Goal: Task Accomplishment & Management: Manage account settings

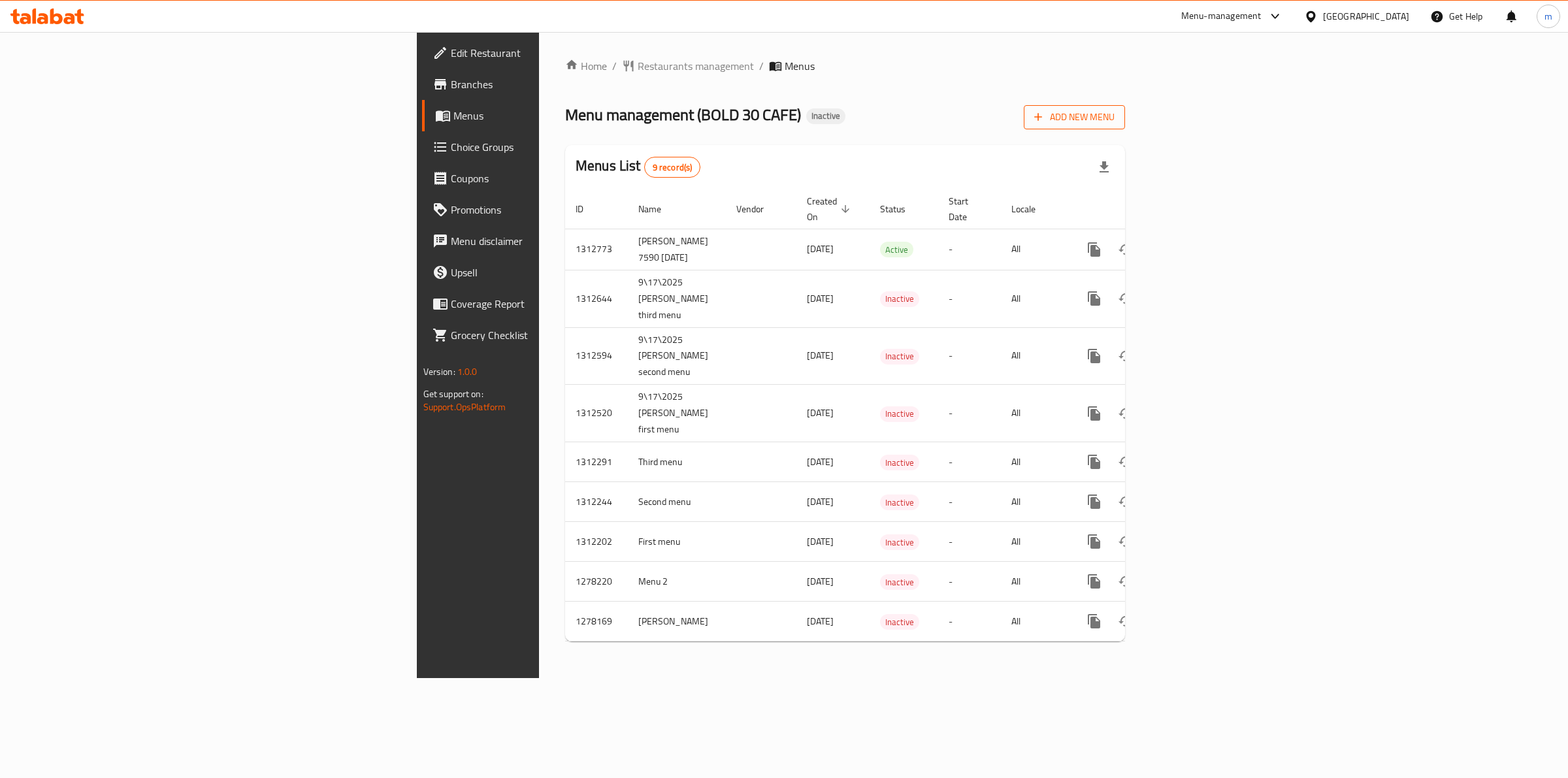
click at [1045, 119] on icon "button" at bounding box center [1038, 117] width 13 height 13
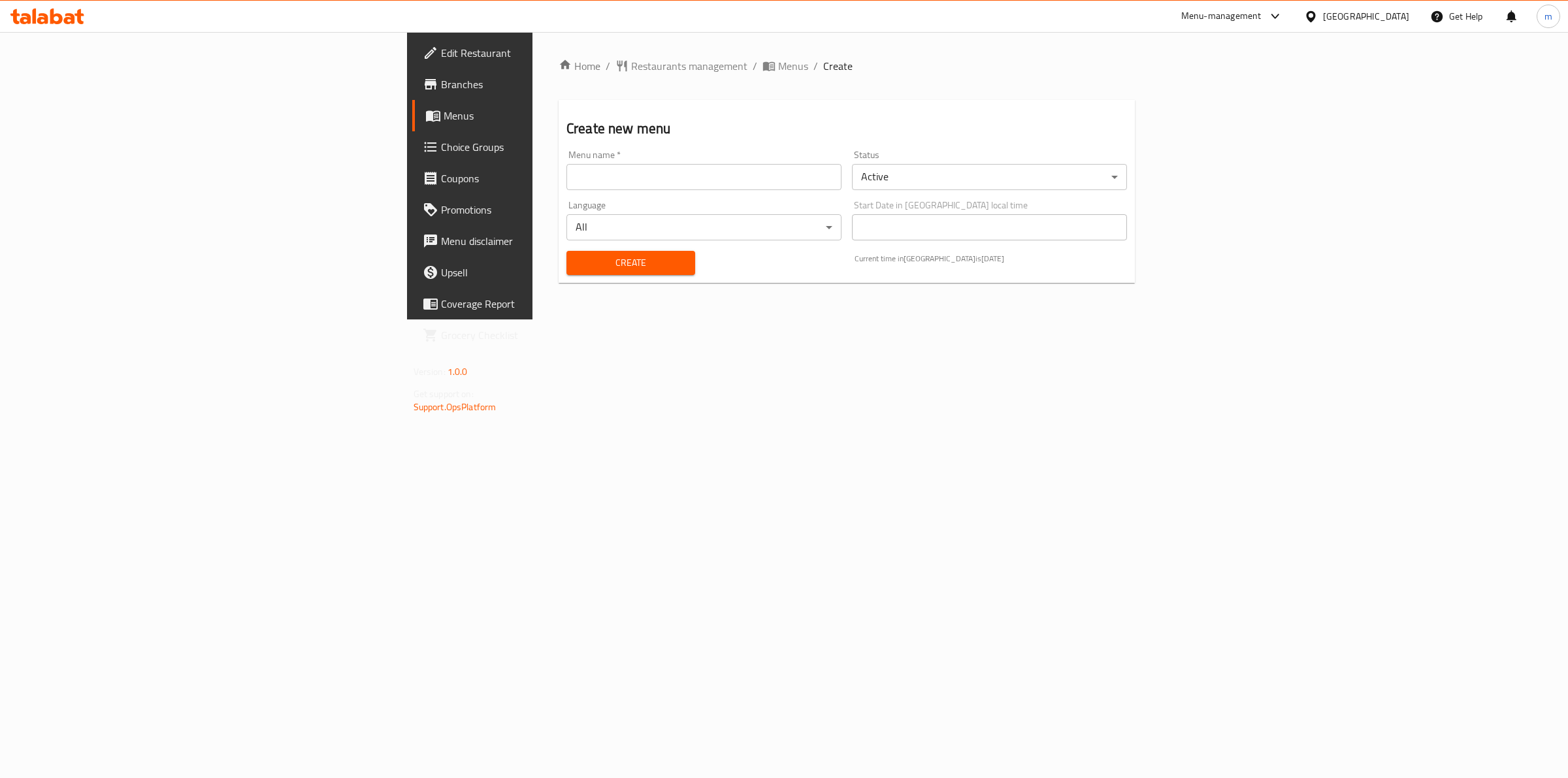
drag, startPoint x: 575, startPoint y: 168, endPoint x: 567, endPoint y: 170, distance: 8.2
click at [575, 168] on input "text" at bounding box center [705, 177] width 275 height 26
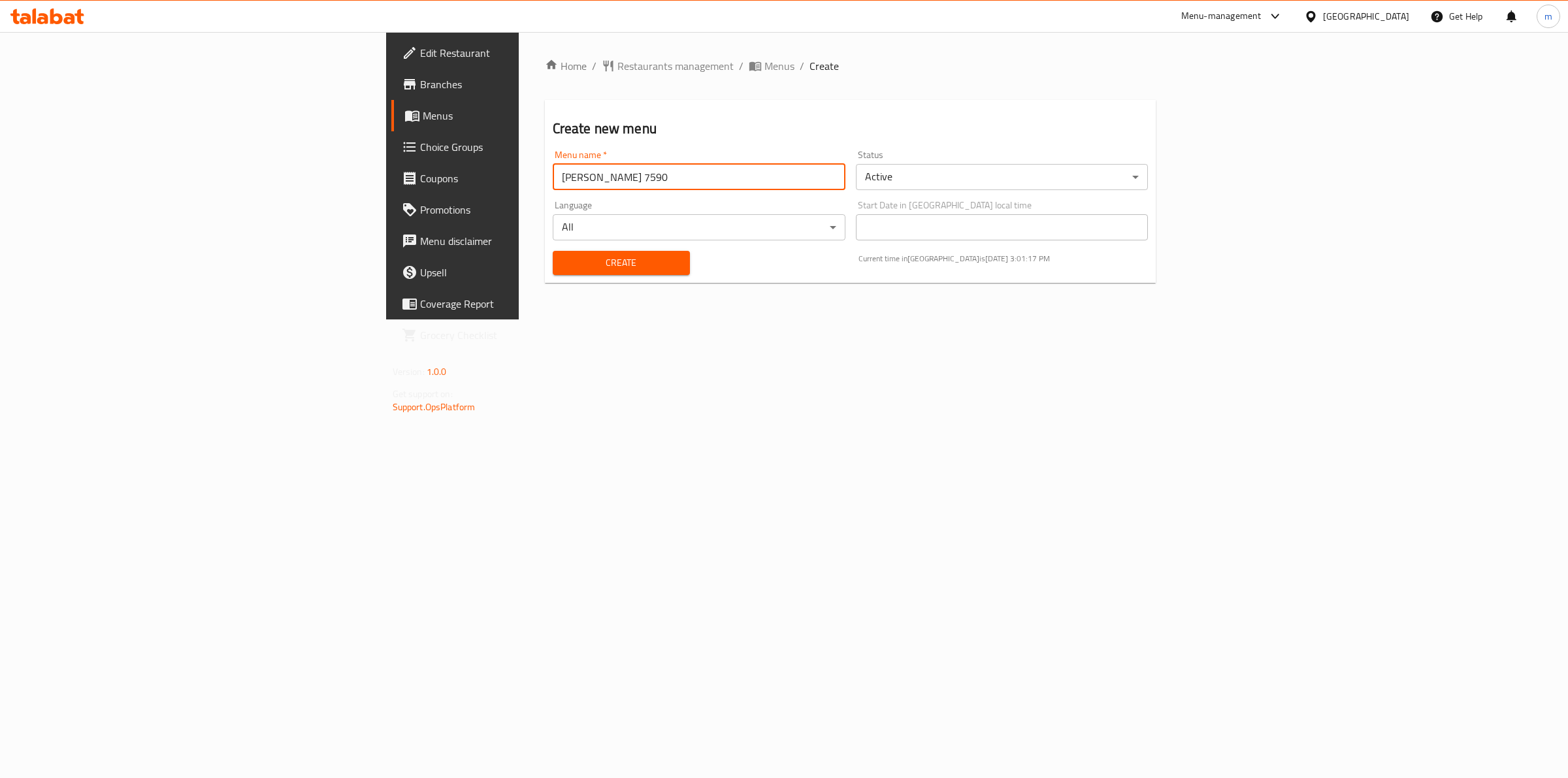
click at [553, 173] on input "Mohamed Hany 7590" at bounding box center [699, 177] width 293 height 26
type input "[PERSON_NAME] 7590 [DATE] menu2"
click at [646, 320] on div "Home / Restaurants management / Menus / Create Create new menu Menu name   * Mo…" at bounding box center [850, 176] width 664 height 288
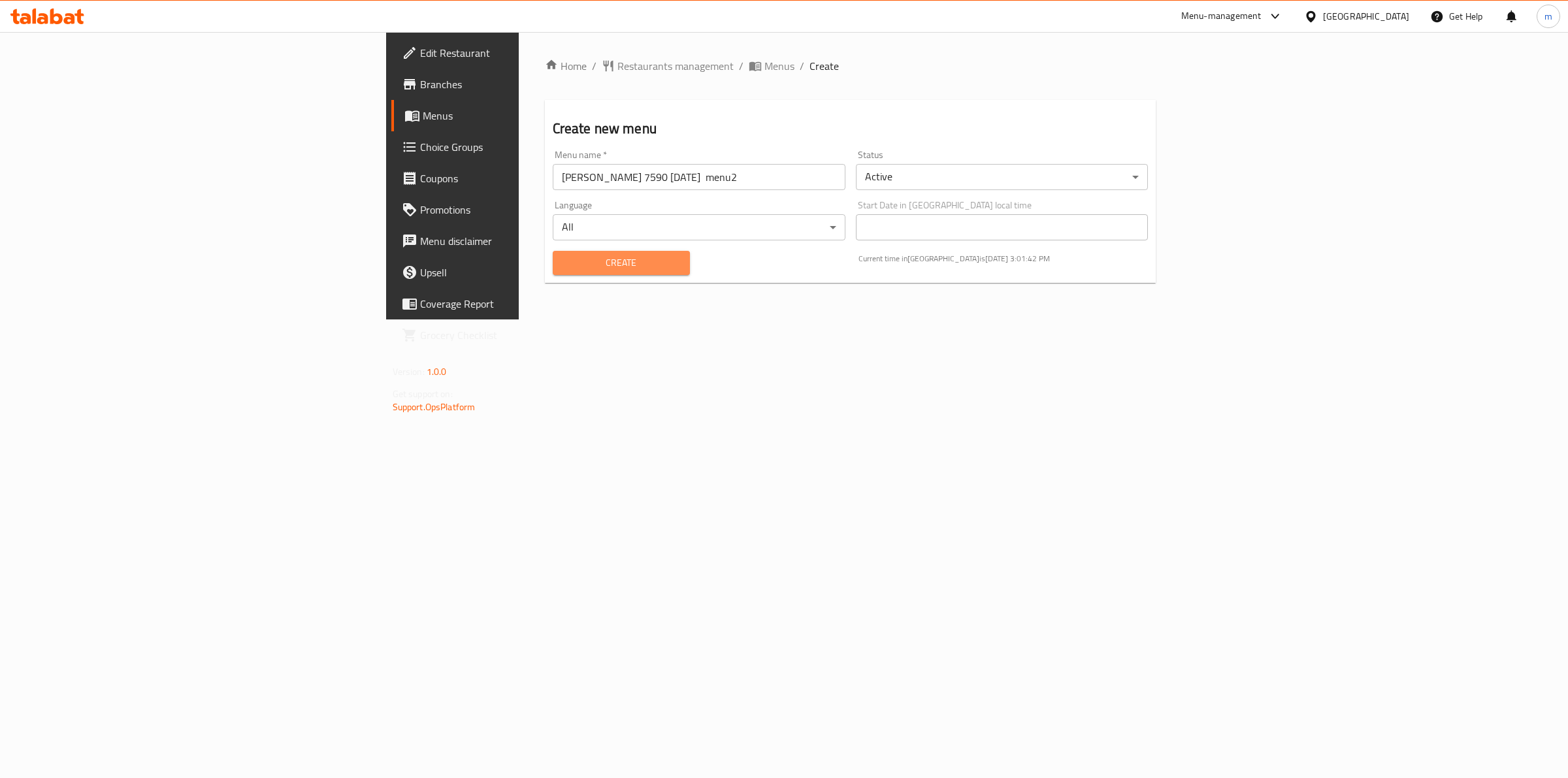
click at [563, 269] on span "Create" at bounding box center [622, 263] width 117 height 16
click at [423, 119] on span "Menus" at bounding box center [530, 116] width 215 height 16
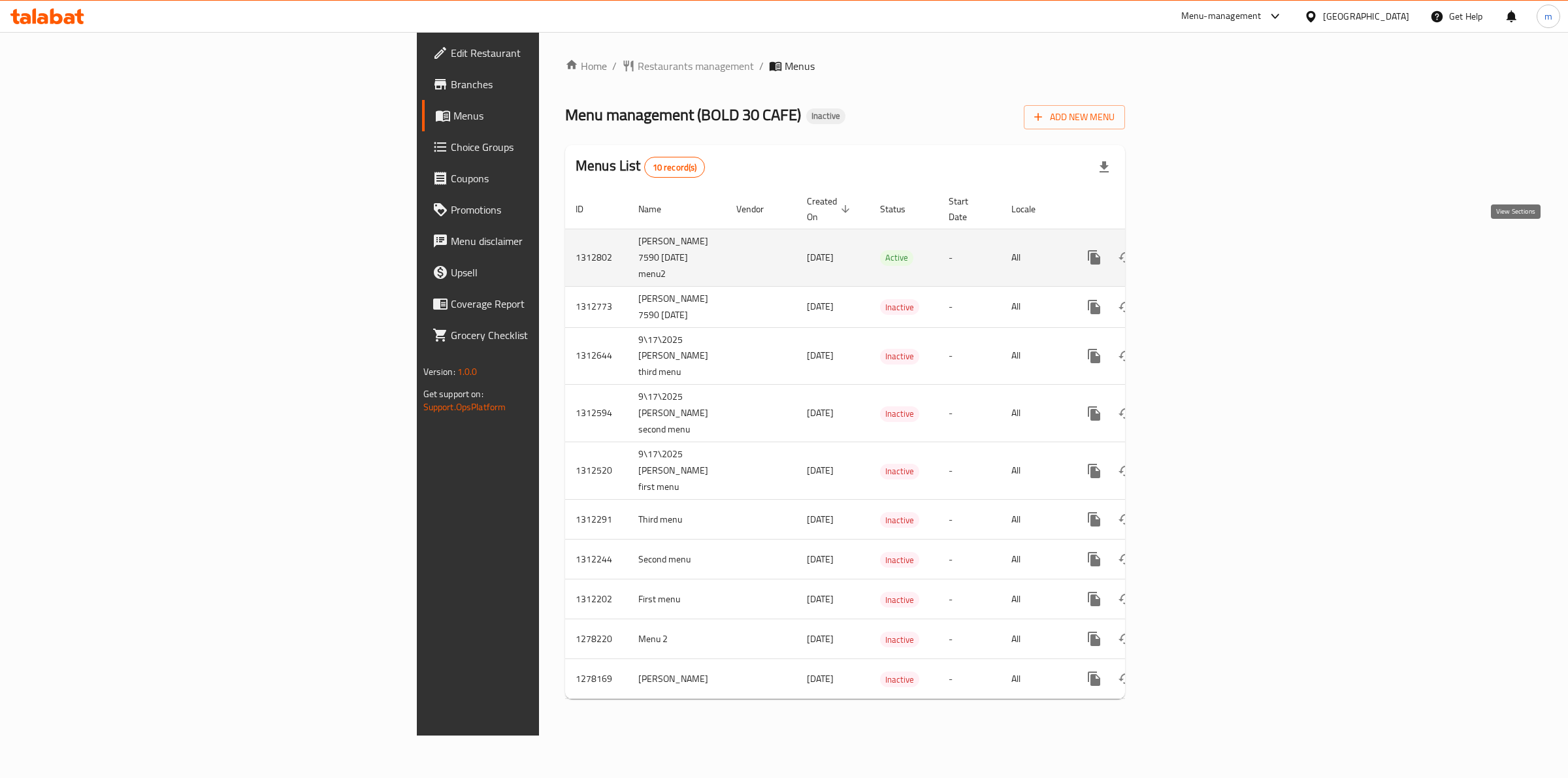
click at [1196, 250] on icon "enhanced table" at bounding box center [1189, 258] width 16 height 16
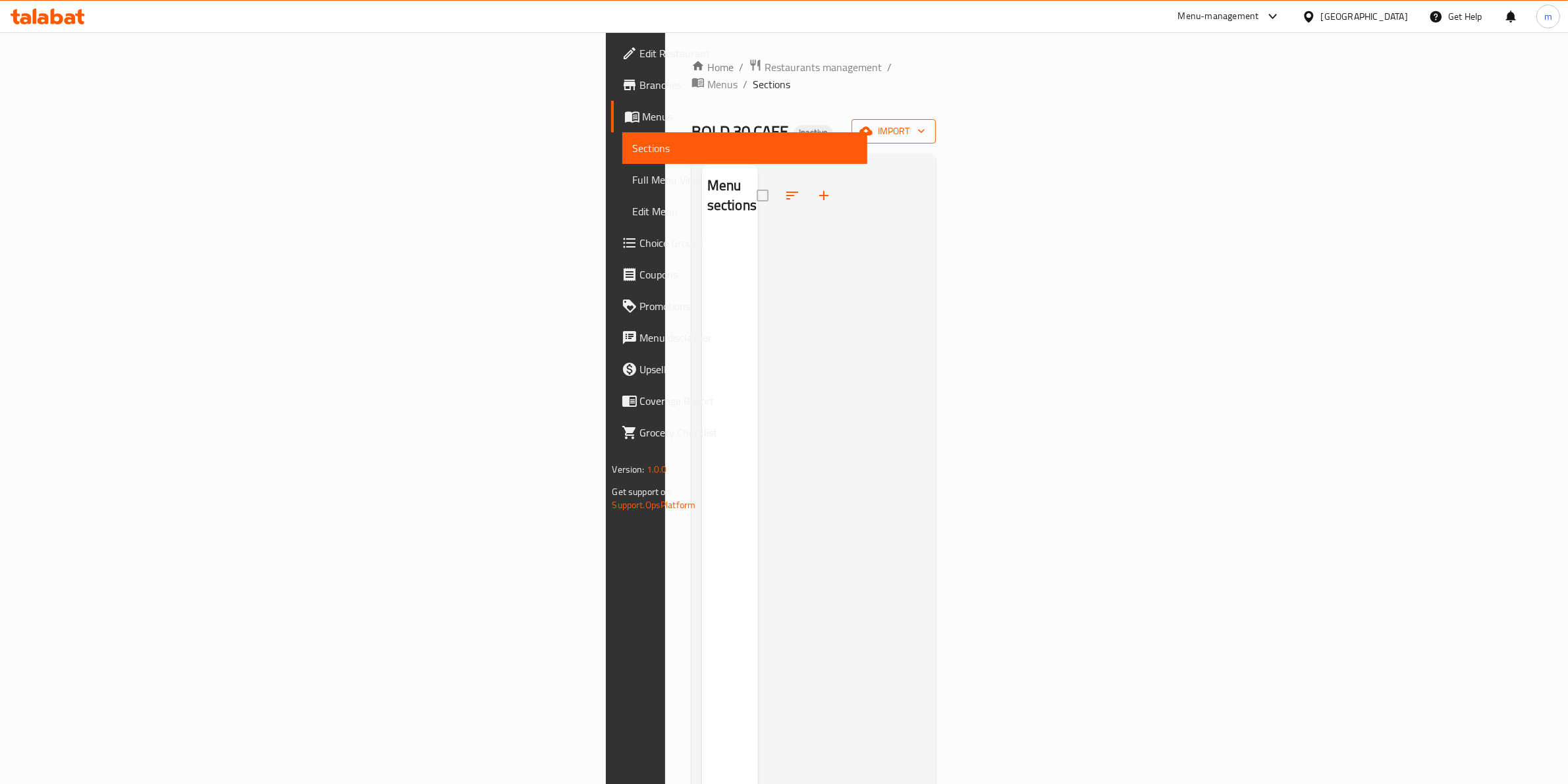
click at [925, 123] on span "import" at bounding box center [894, 131] width 63 height 16
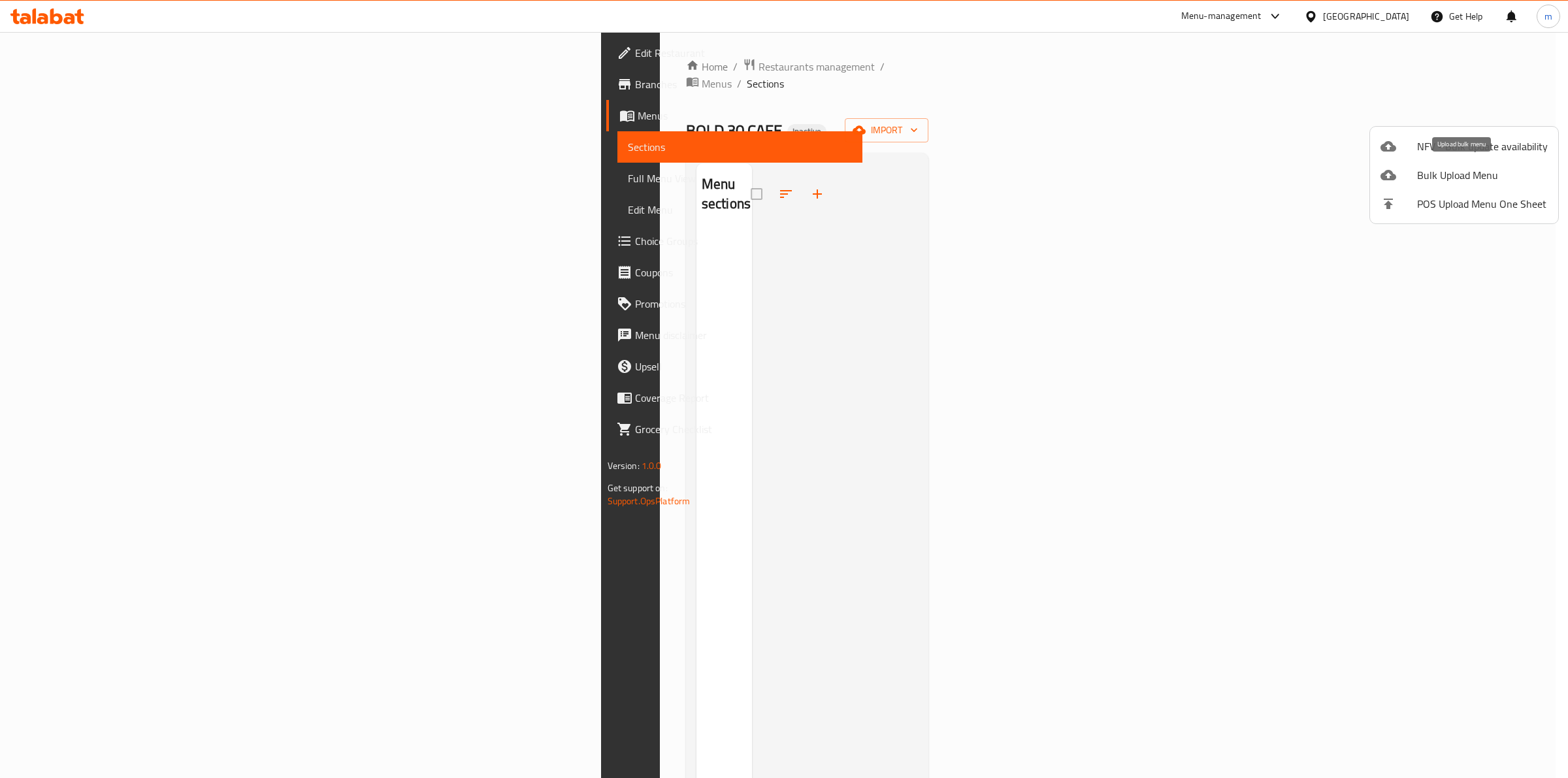
click at [1425, 174] on span "Bulk Upload Menu" at bounding box center [1482, 176] width 130 height 16
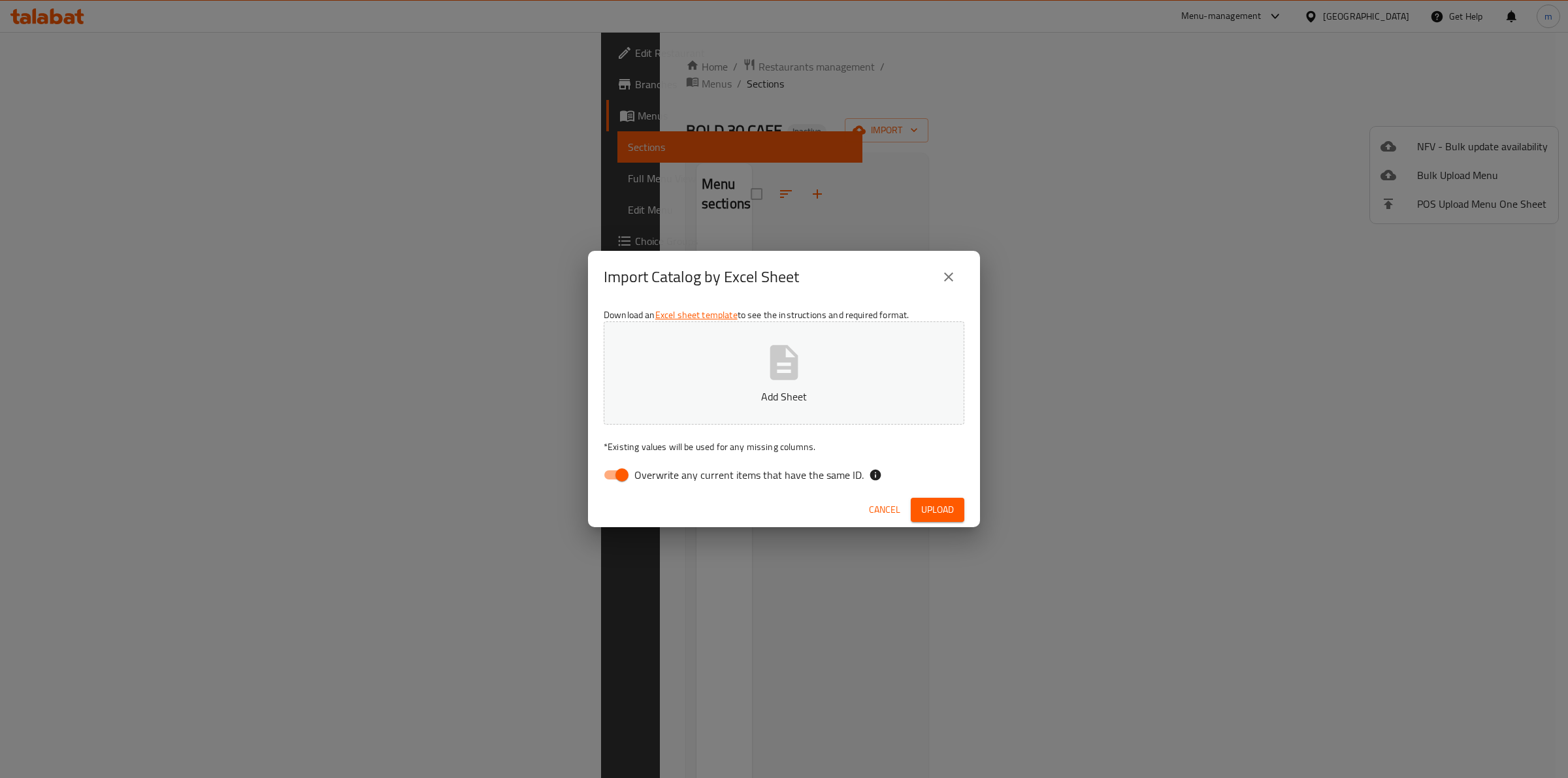
click at [706, 490] on div "Download an Excel sheet template to see the instructions and required format. A…" at bounding box center [784, 398] width 392 height 189
click at [716, 474] on span "Overwrite any current items that have the same ID." at bounding box center [749, 475] width 230 height 16
click at [659, 474] on input "Overwrite any current items that have the same ID." at bounding box center [622, 475] width 74 height 25
checkbox input "false"
click at [826, 383] on button "Add Sheet" at bounding box center [784, 373] width 361 height 103
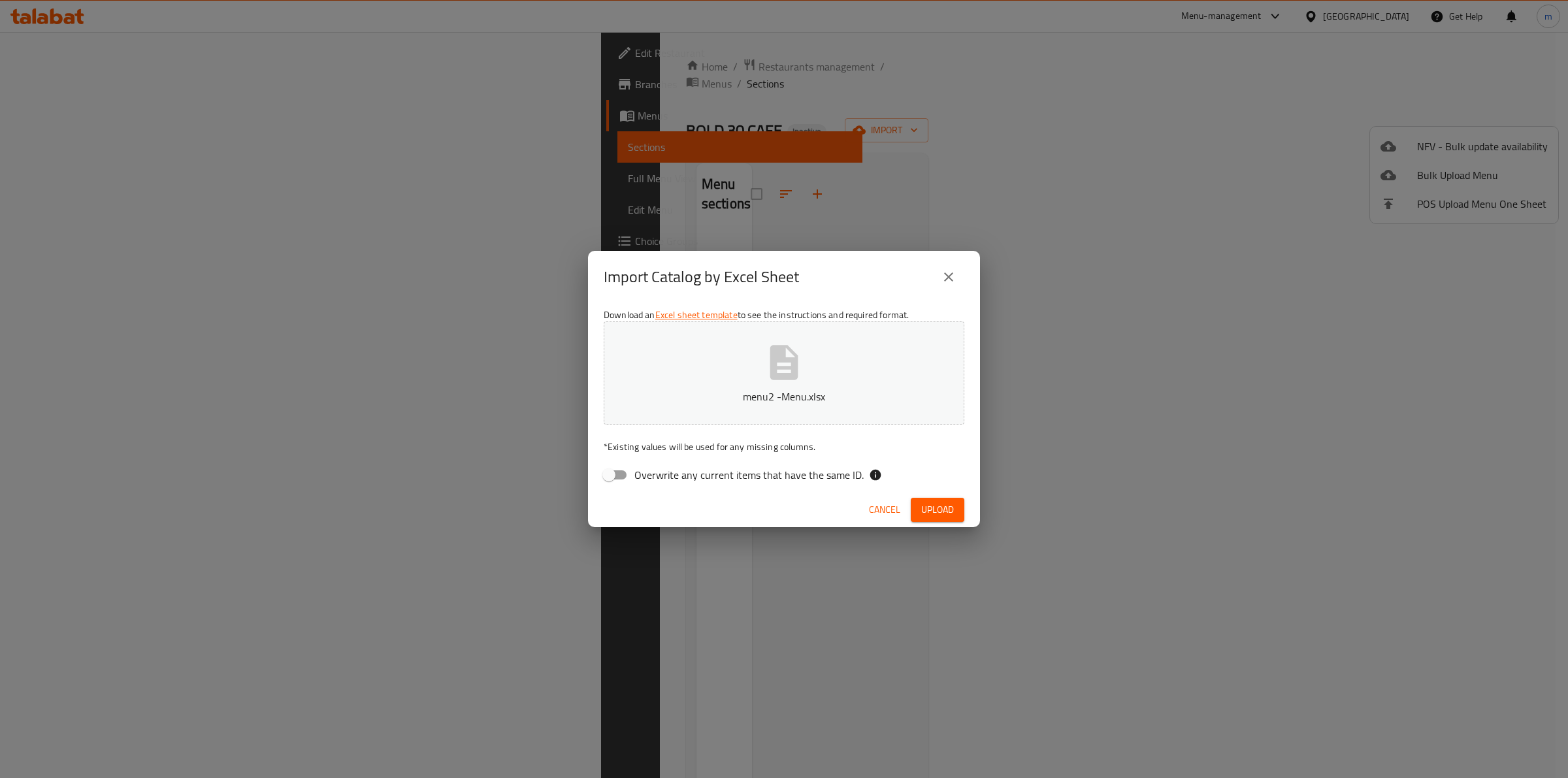
click at [952, 506] on span "Upload" at bounding box center [937, 510] width 33 height 16
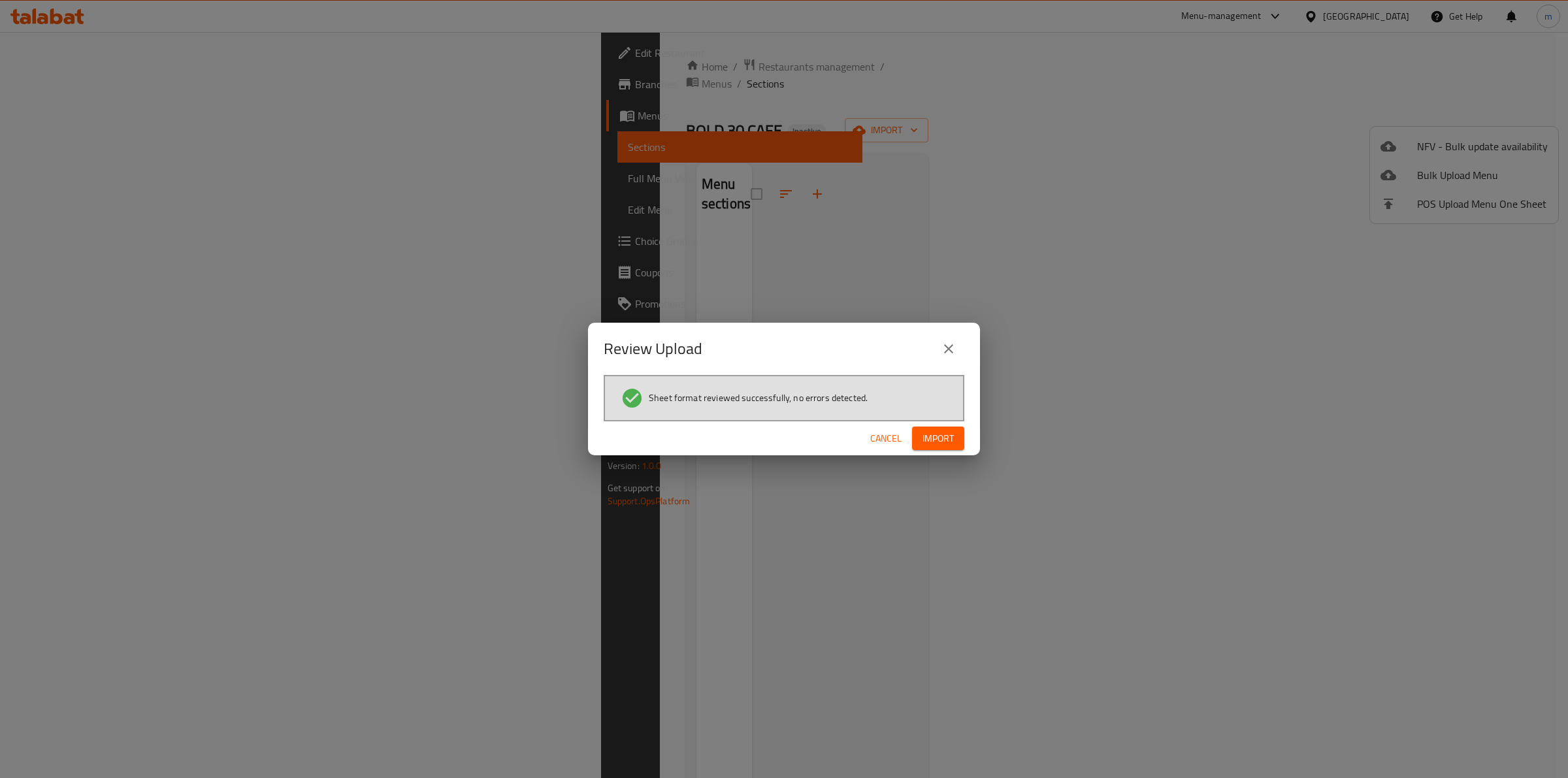
click at [946, 441] on span "Import" at bounding box center [938, 439] width 31 height 16
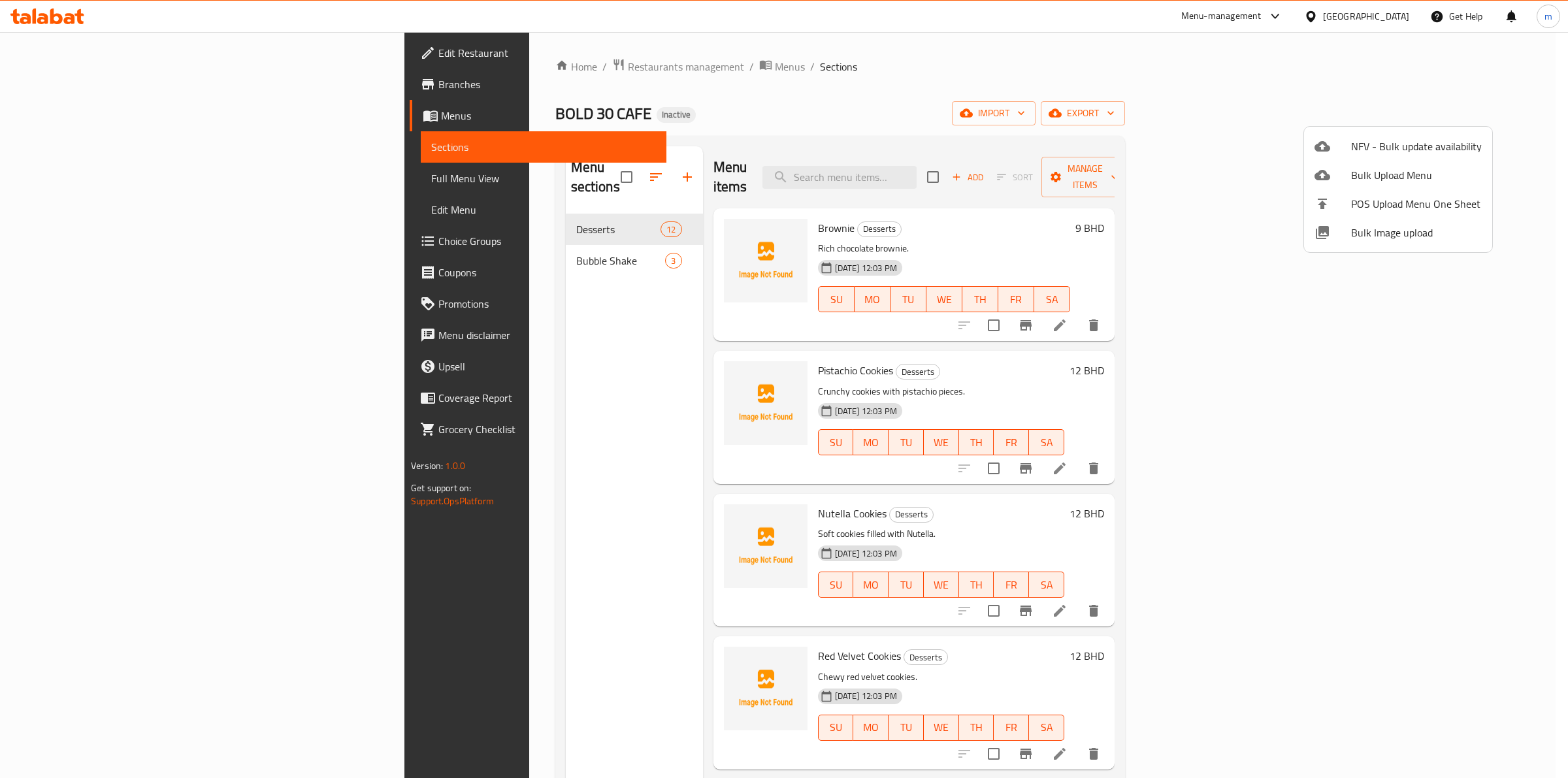
click at [432, 423] on div at bounding box center [784, 389] width 1568 height 778
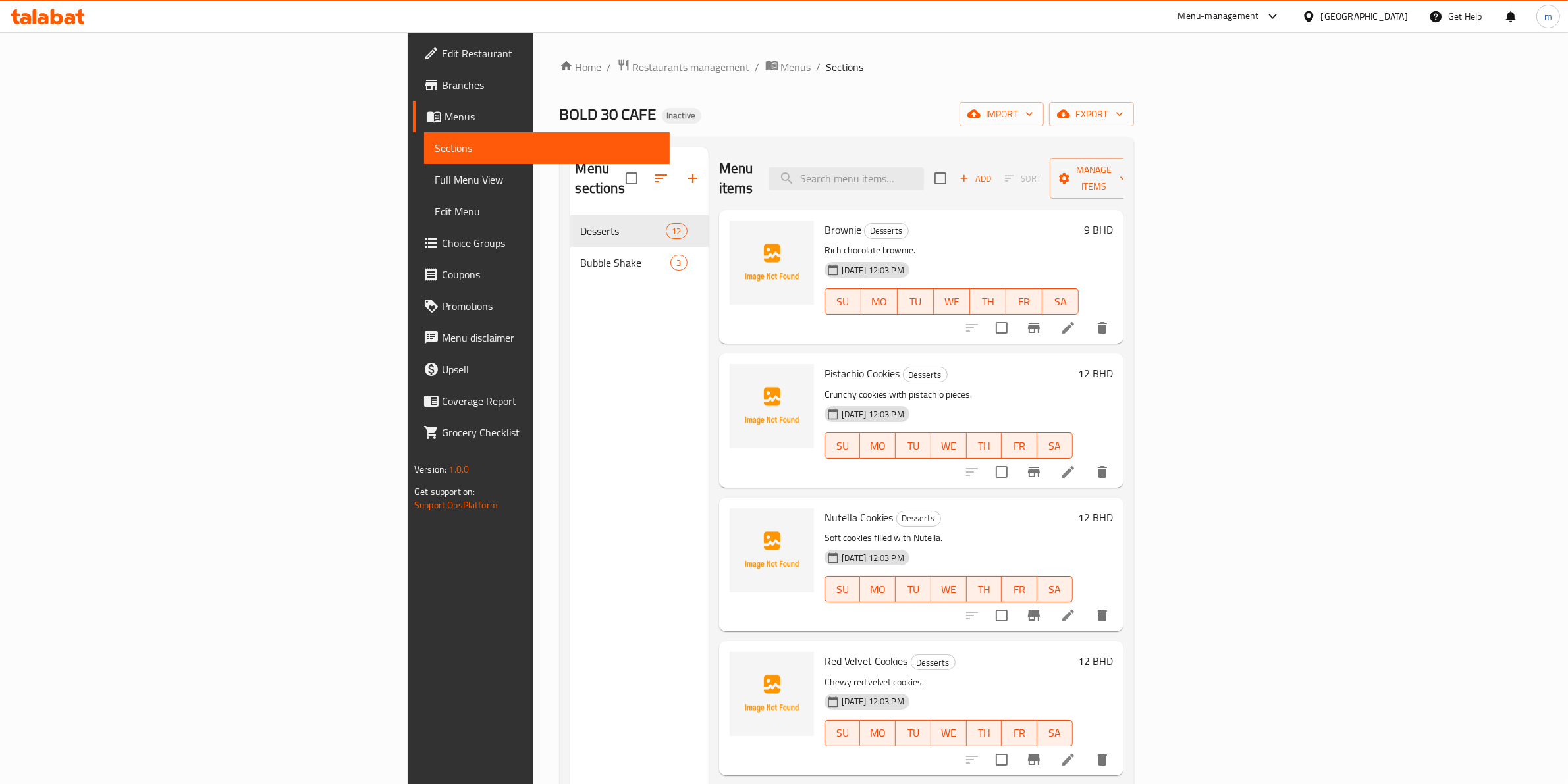
click at [848, 220] on h6 "Brownie Desserts" at bounding box center [952, 229] width 254 height 18
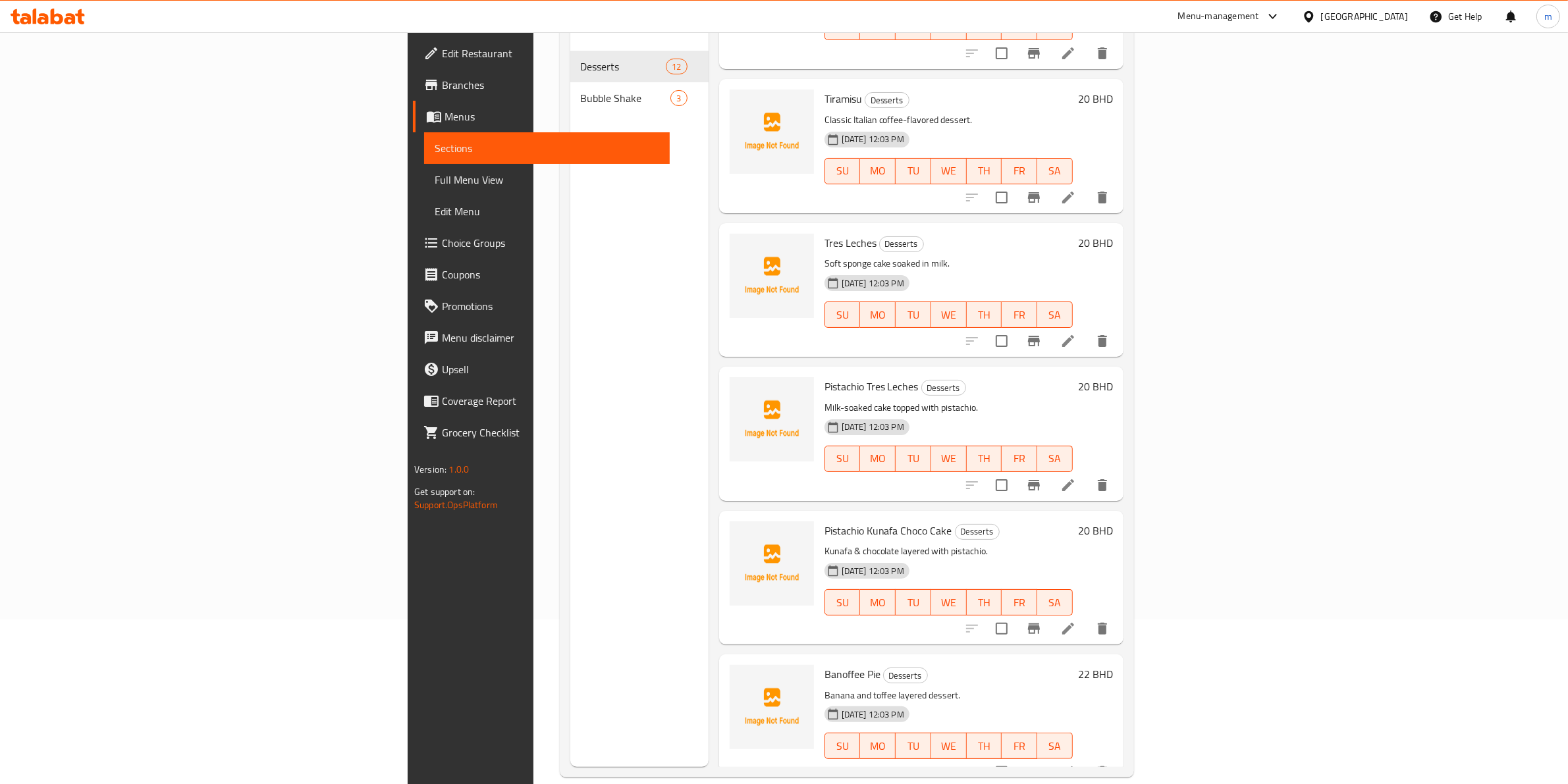
scroll to position [185, 0]
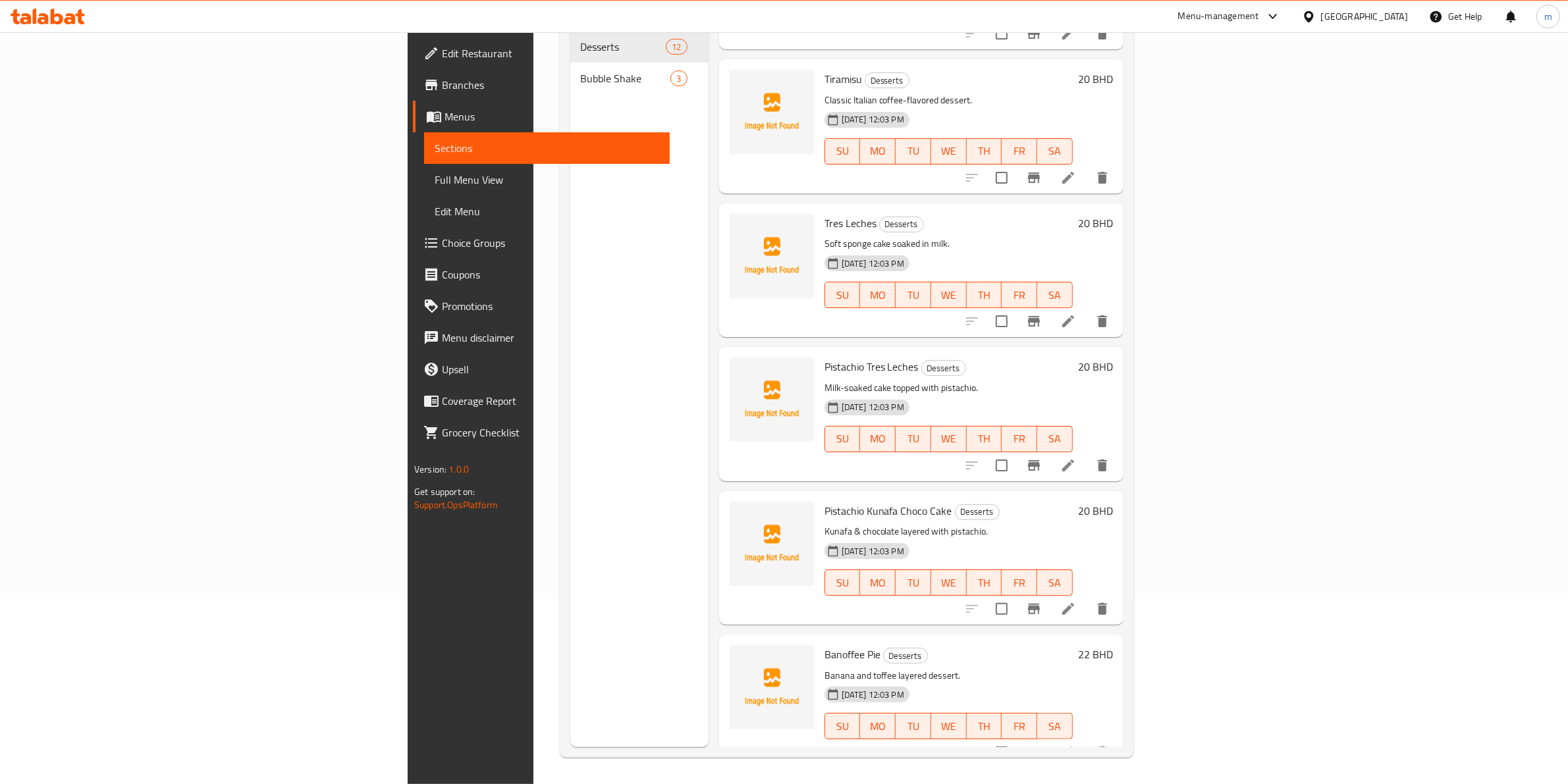
click at [571, 400] on div "Menu sections Desserts 12 Bubble Shake 3" at bounding box center [640, 355] width 138 height 784
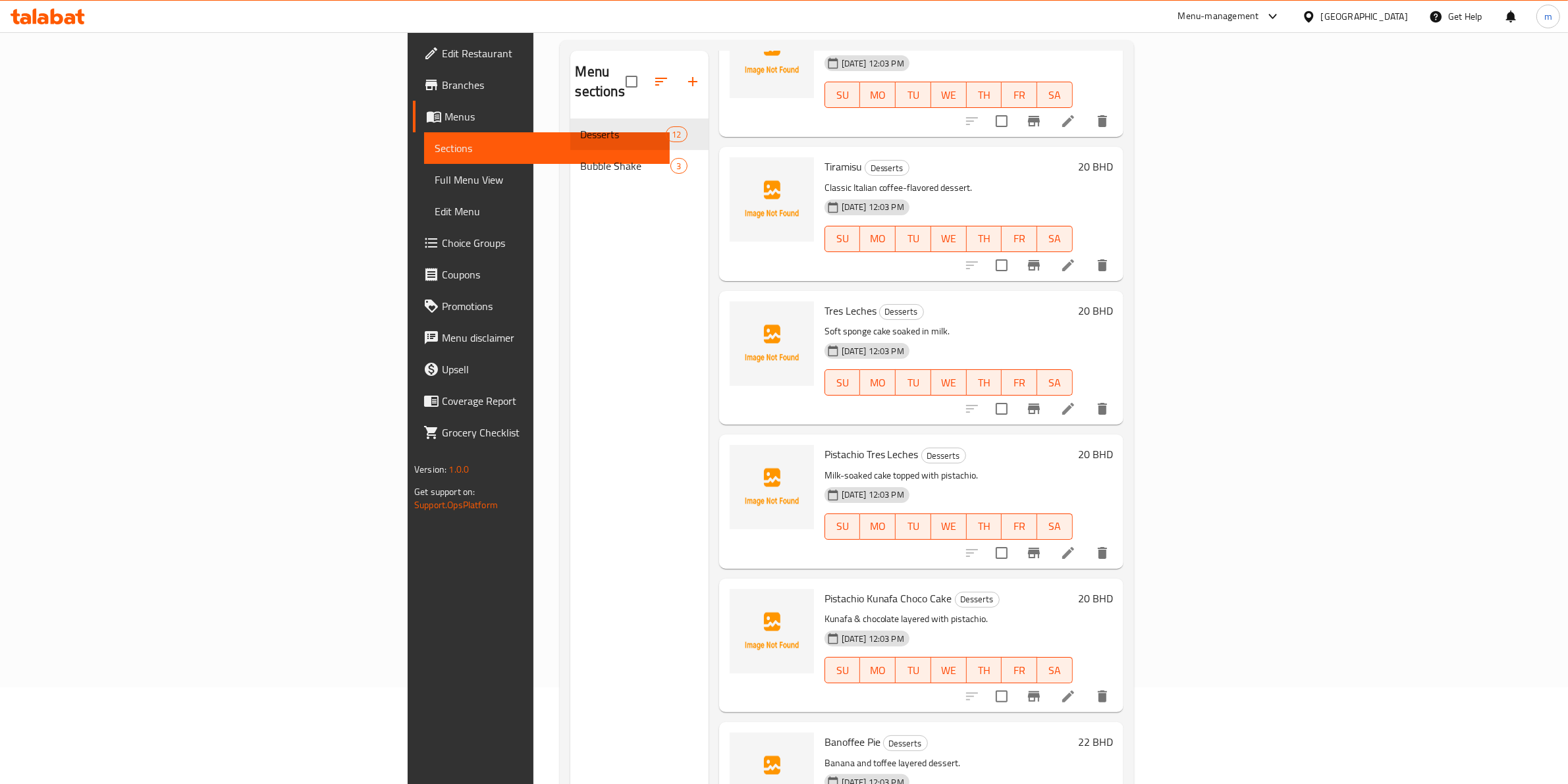
scroll to position [0, 0]
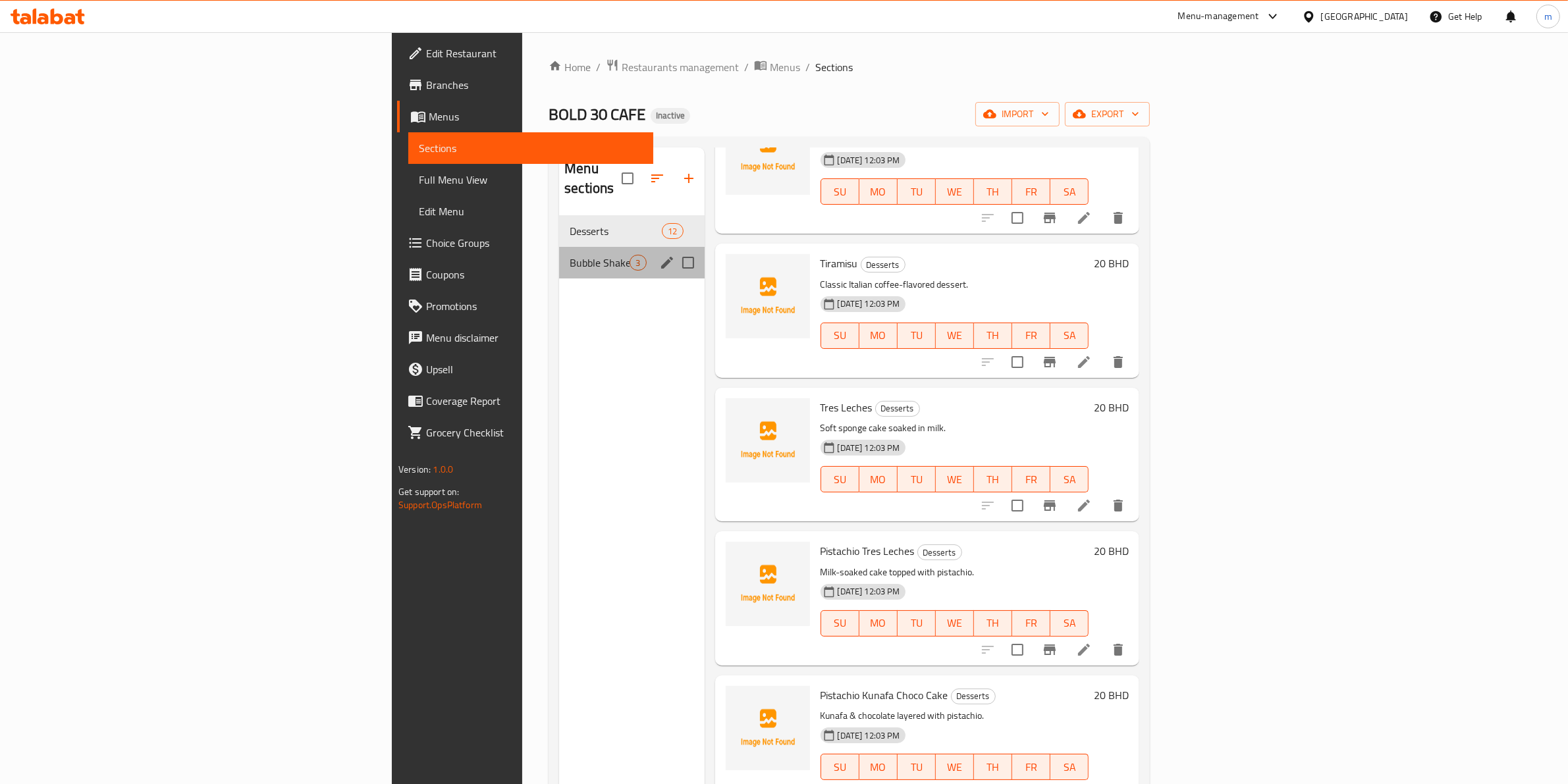
click at [559, 247] on div "Bubble Shake 3" at bounding box center [631, 262] width 145 height 32
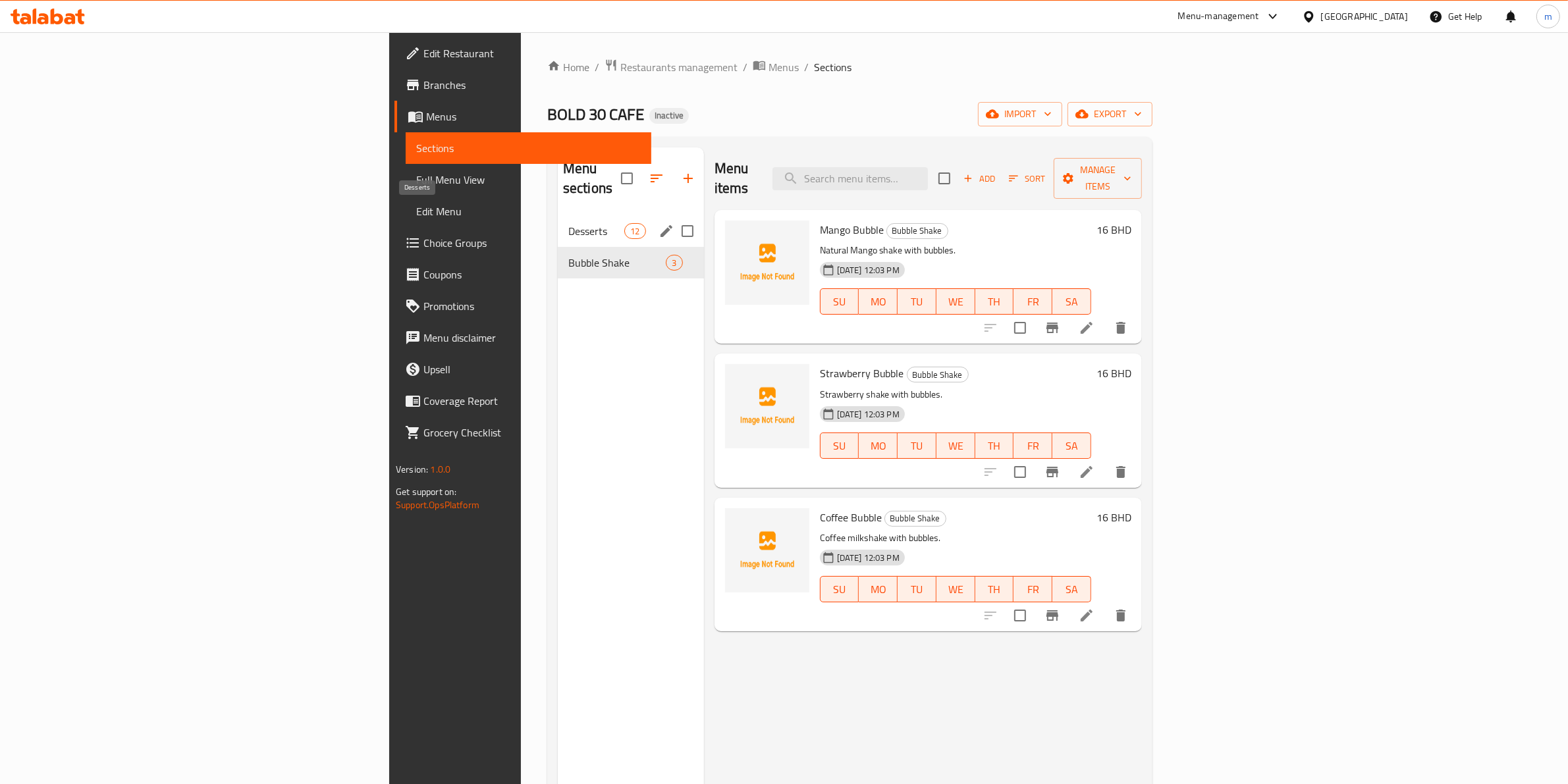
click at [568, 223] on span "Desserts" at bounding box center [596, 231] width 56 height 16
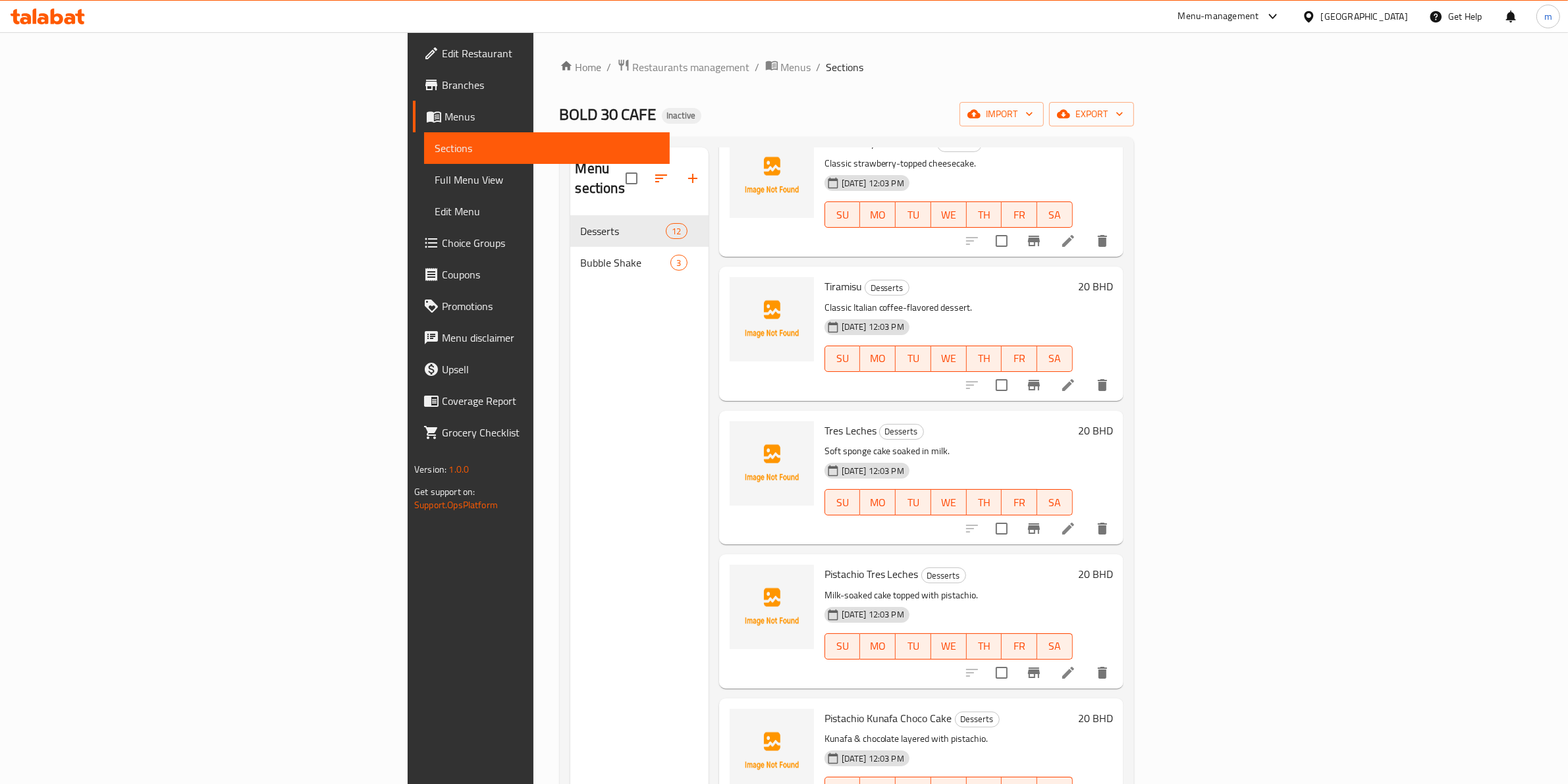
scroll to position [973, 0]
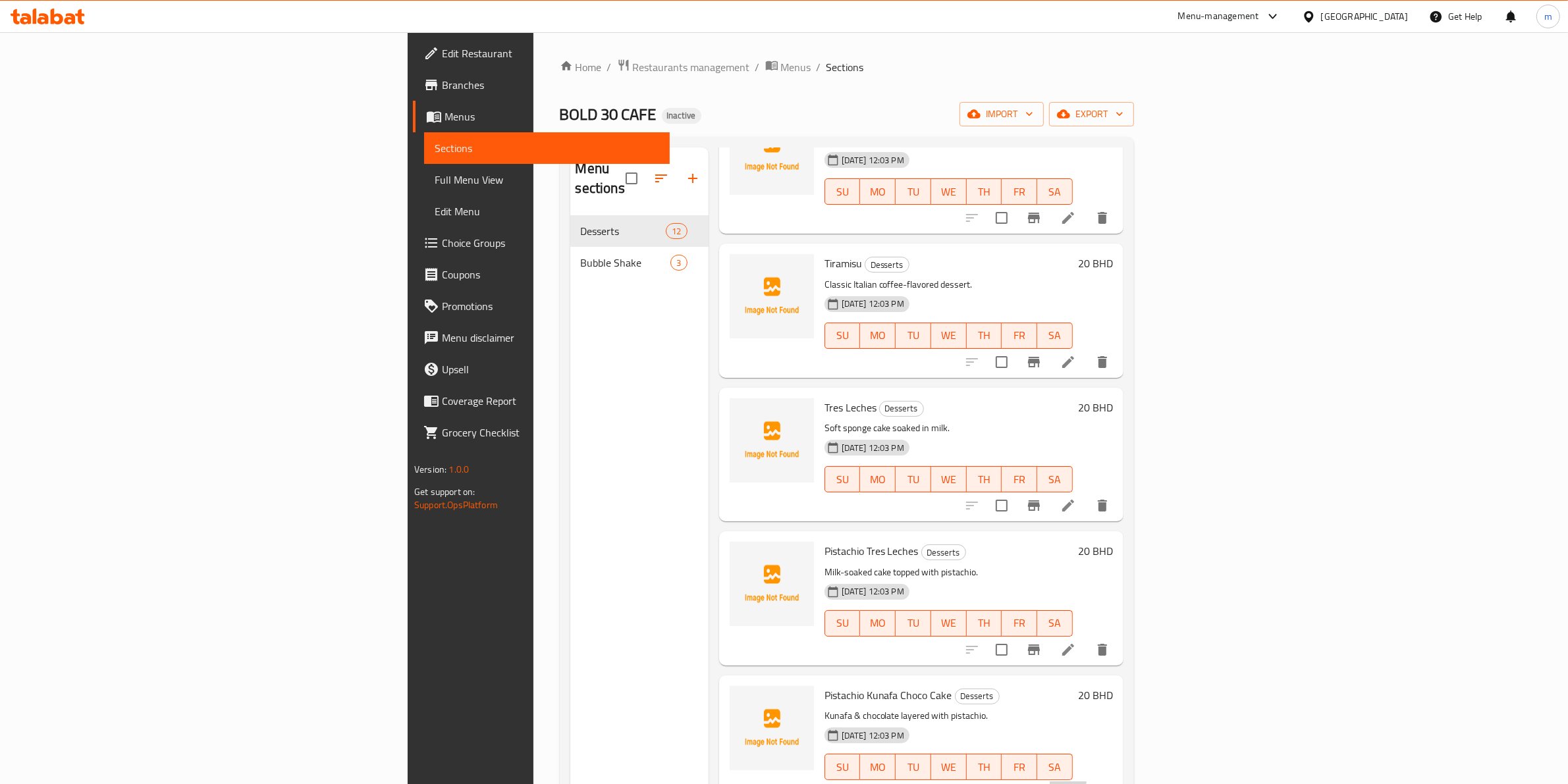
click at [1087, 782] on li at bounding box center [1069, 794] width 37 height 23
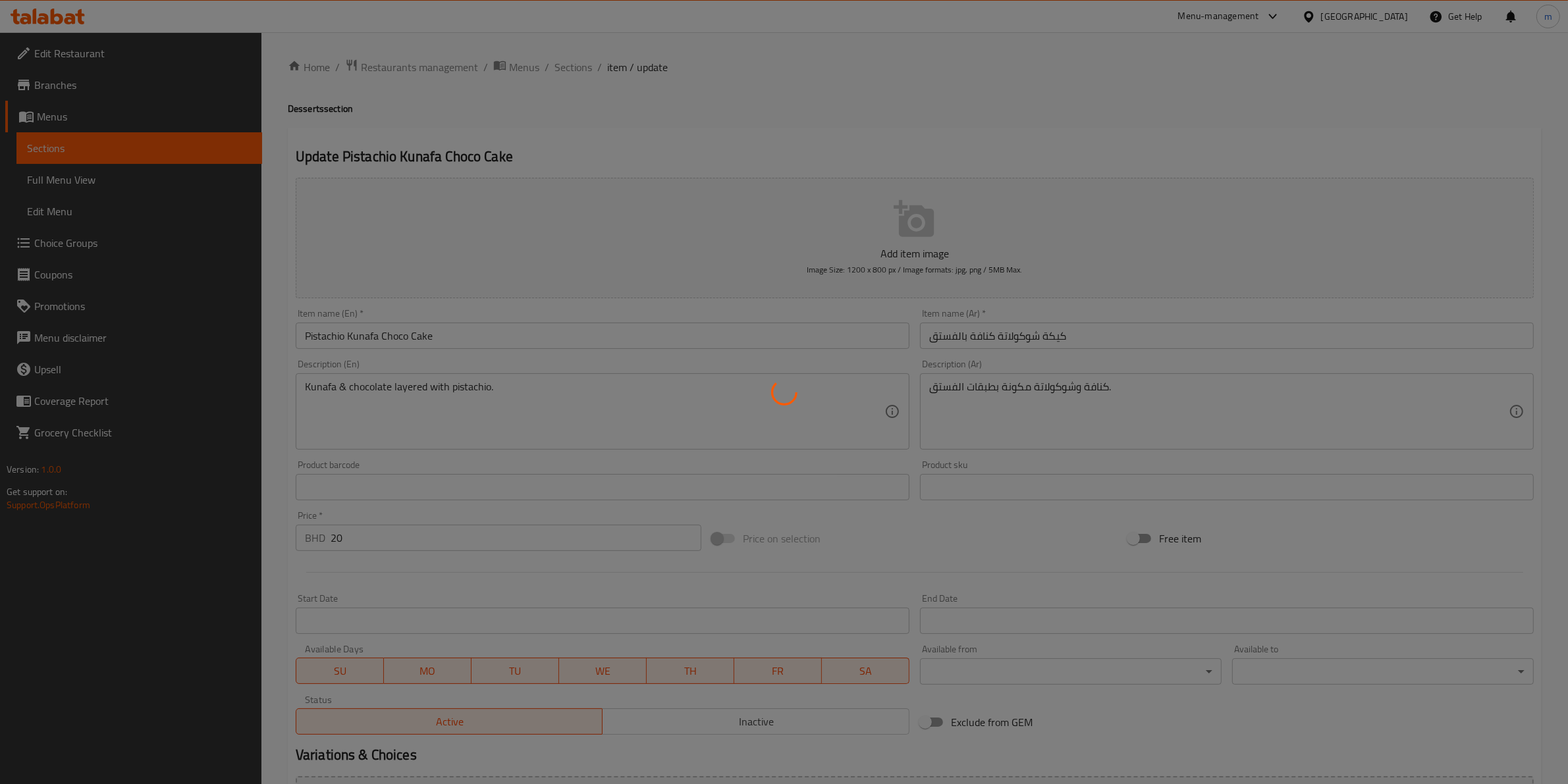
click at [1094, 402] on div at bounding box center [784, 392] width 1568 height 784
click at [1072, 399] on div at bounding box center [784, 392] width 1568 height 784
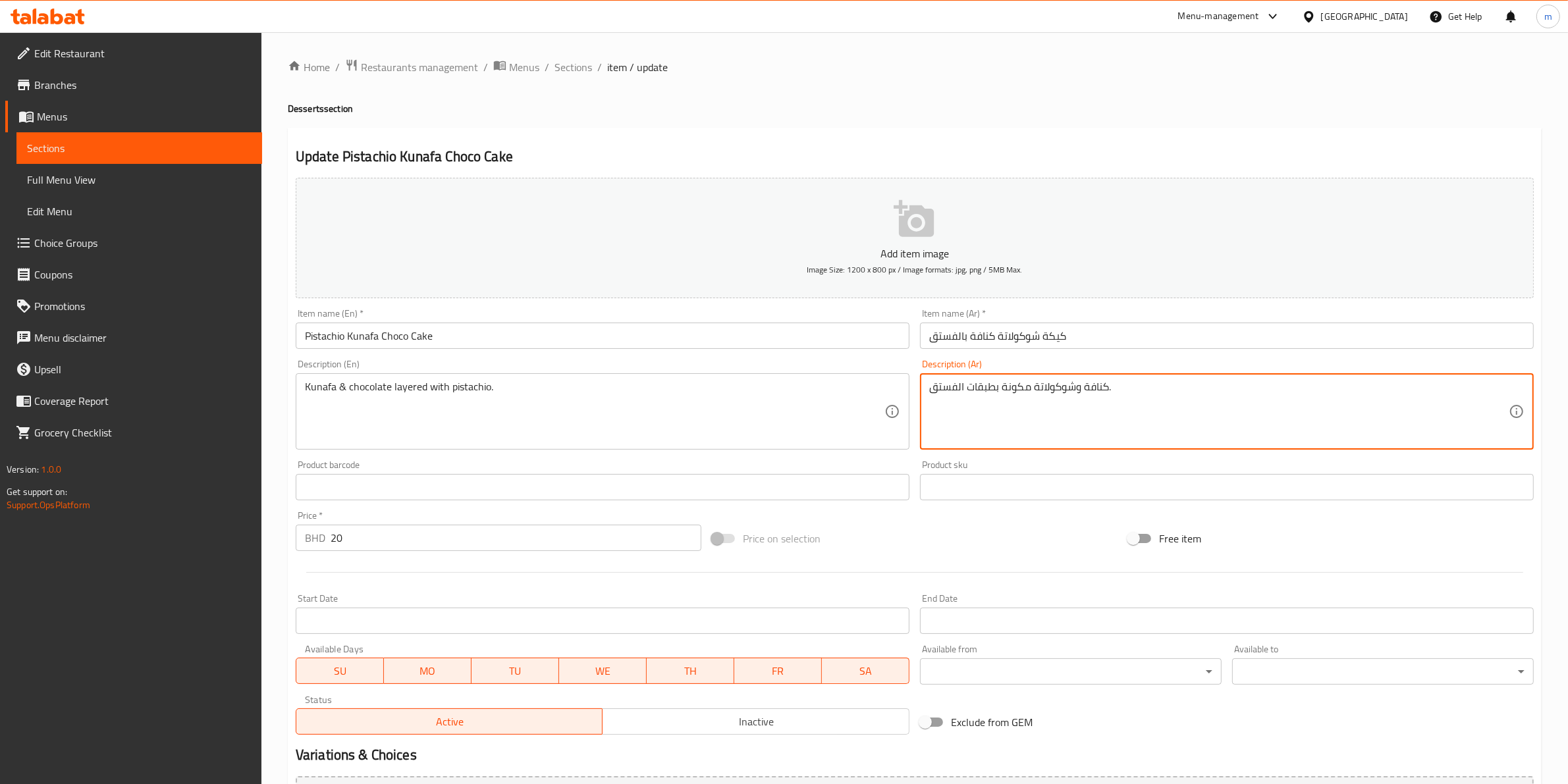
drag, startPoint x: 1047, startPoint y: 386, endPoint x: 1031, endPoint y: 385, distance: 16.0
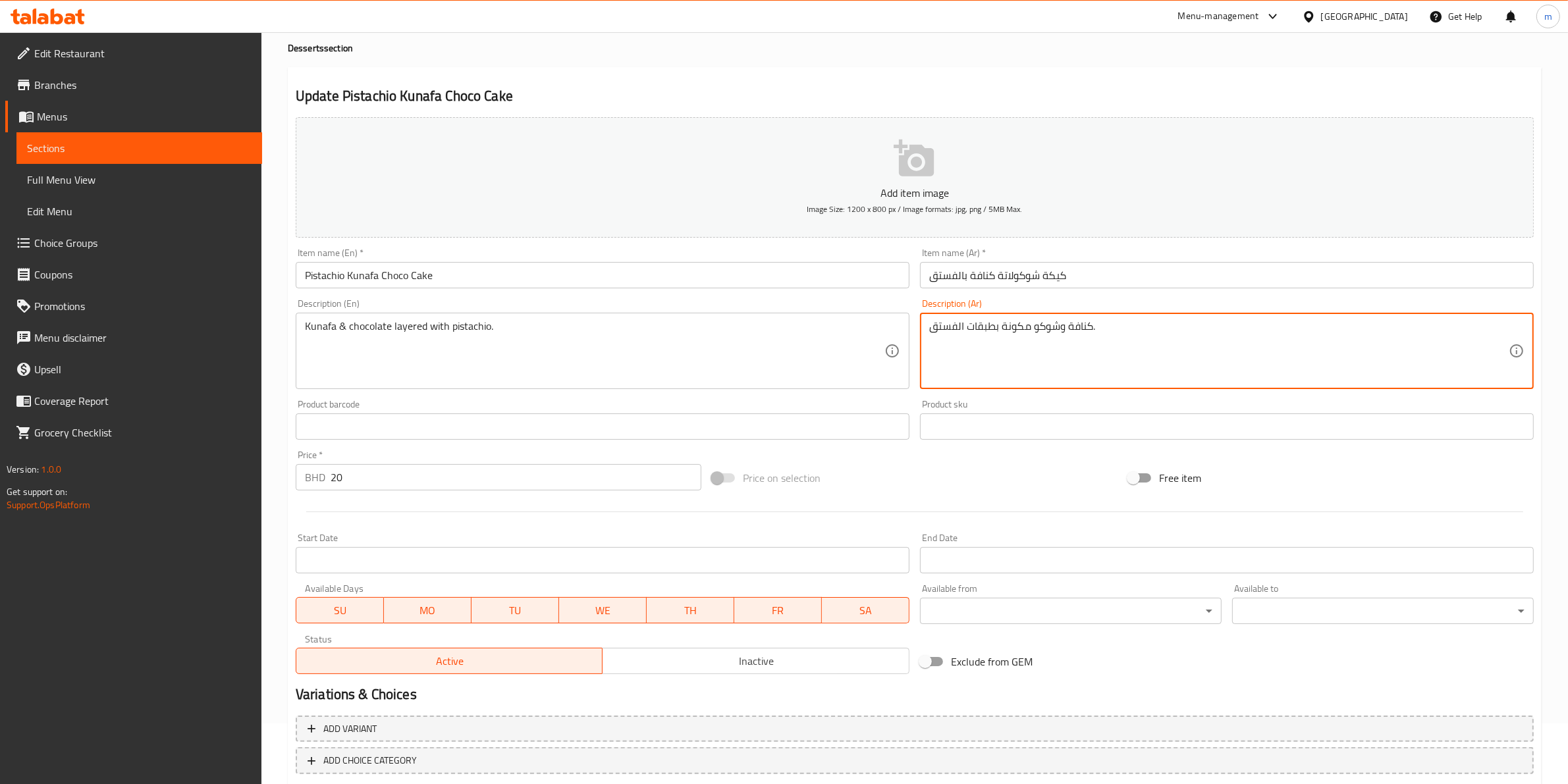
scroll to position [133, 0]
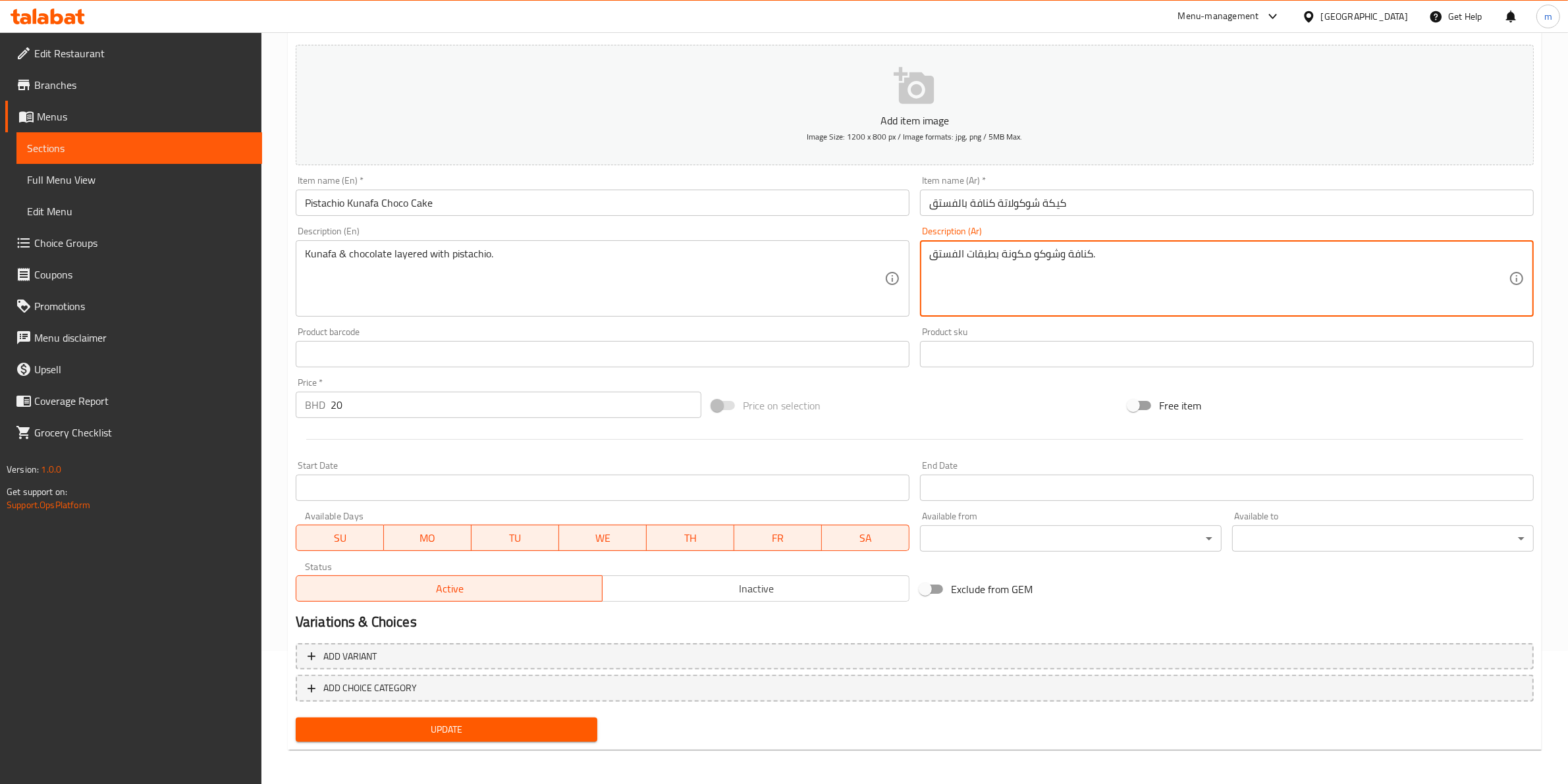
type textarea "كنافة وشوكو مكونة بطبقات الفستق."
click at [482, 722] on span "Update" at bounding box center [447, 730] width 281 height 16
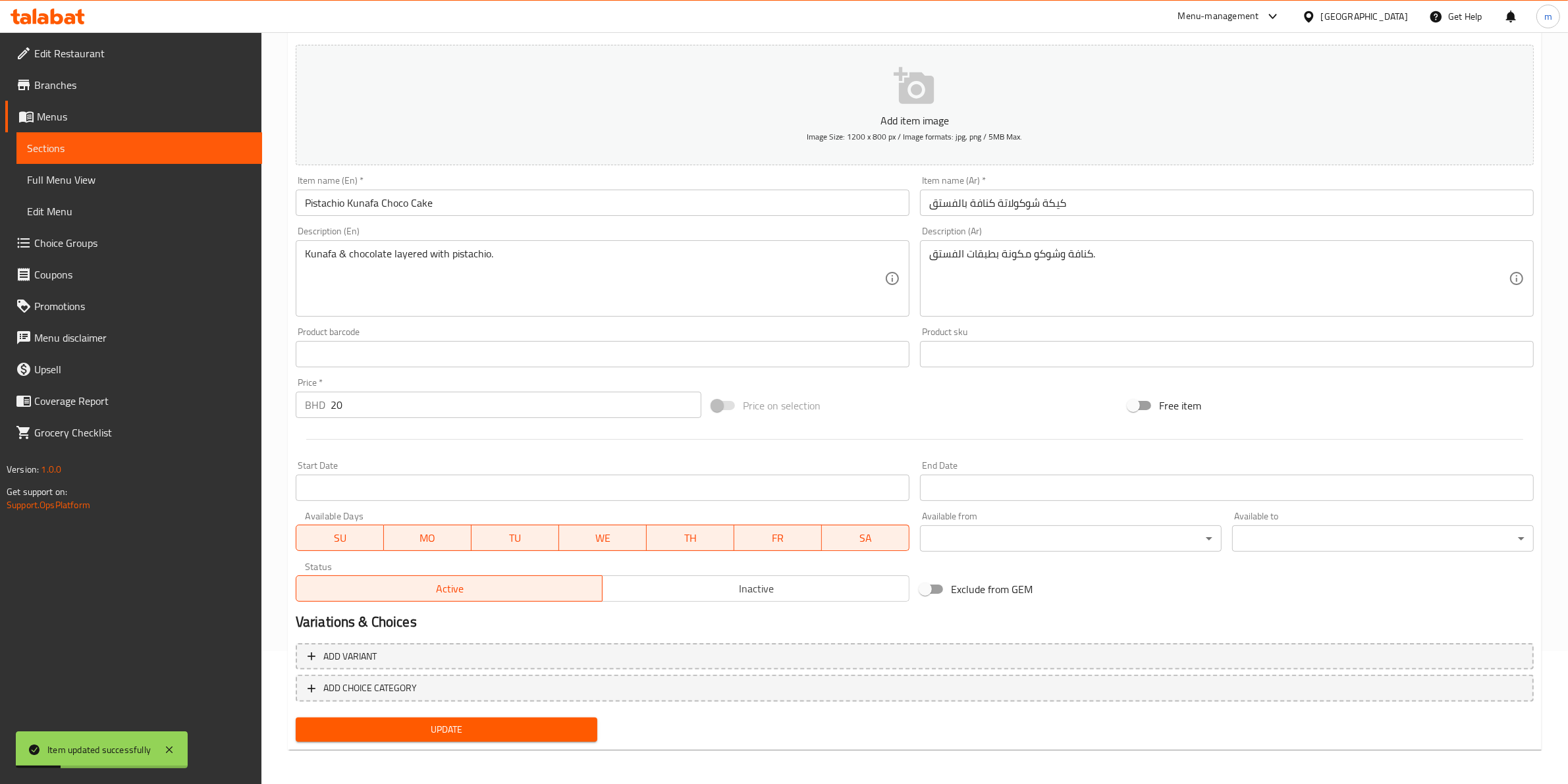
click at [40, 133] on link "Sections" at bounding box center [139, 148] width 246 height 32
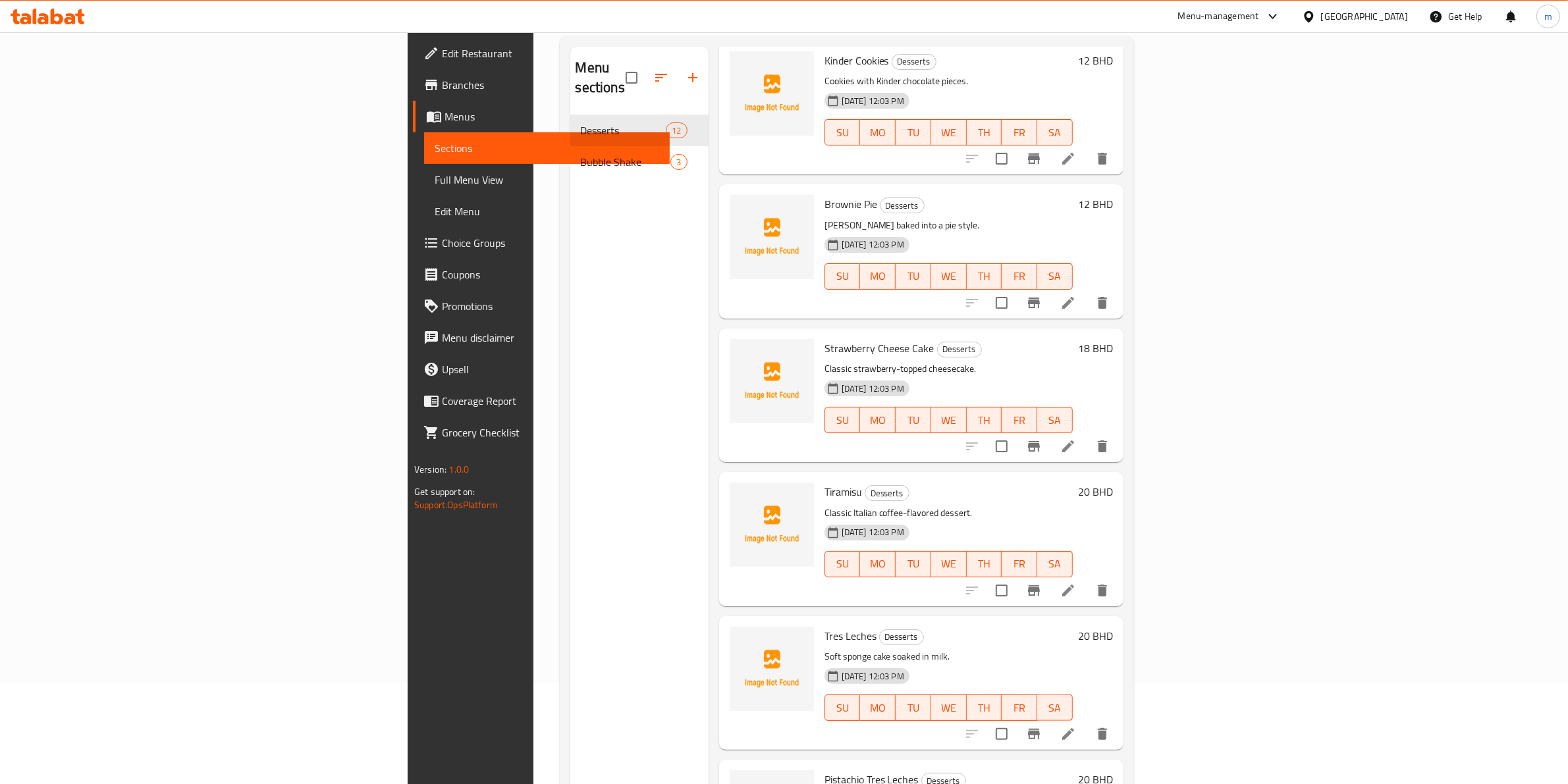
scroll to position [21, 0]
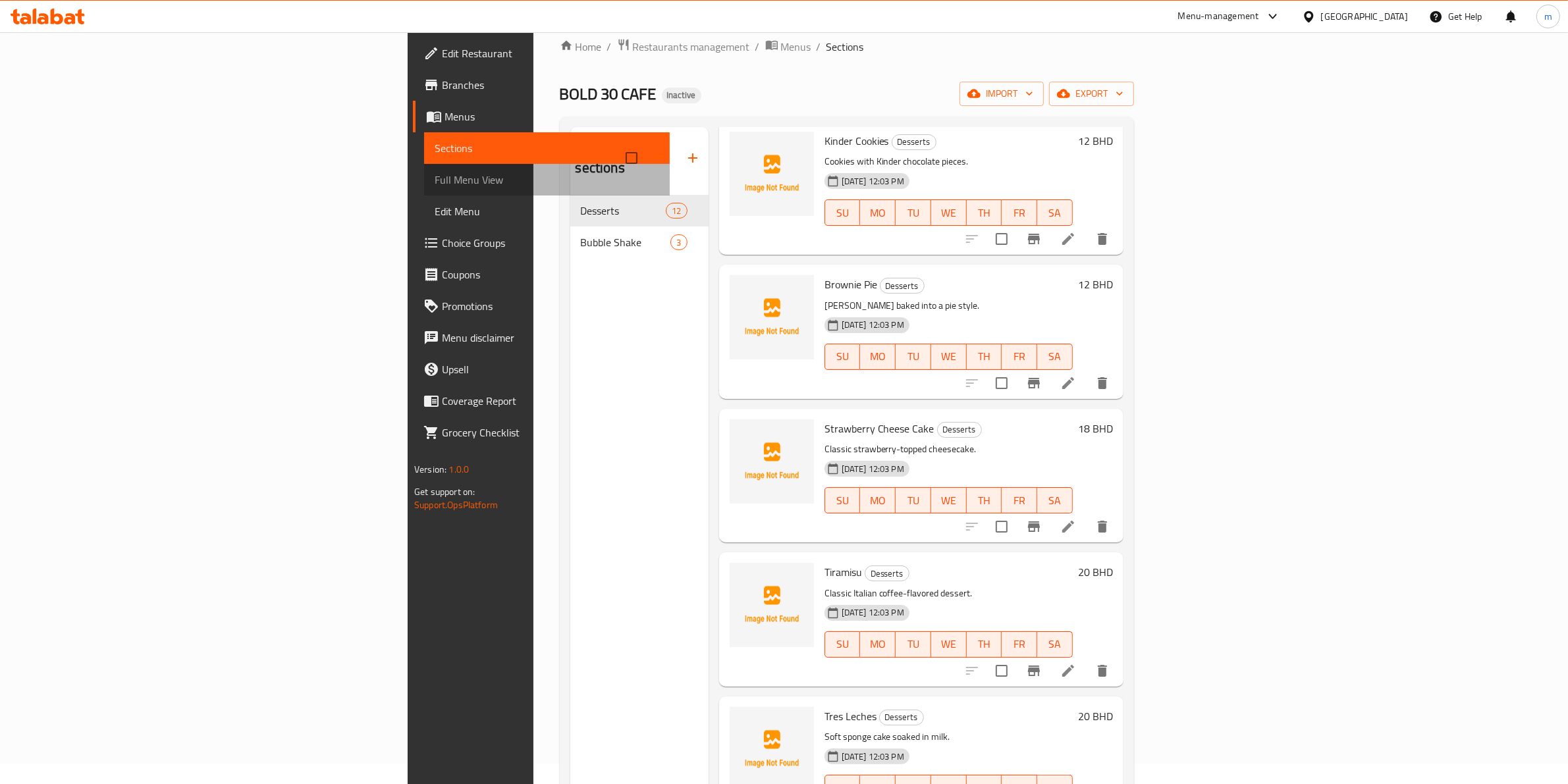
click at [435, 175] on span "Full Menu View" at bounding box center [547, 180] width 225 height 16
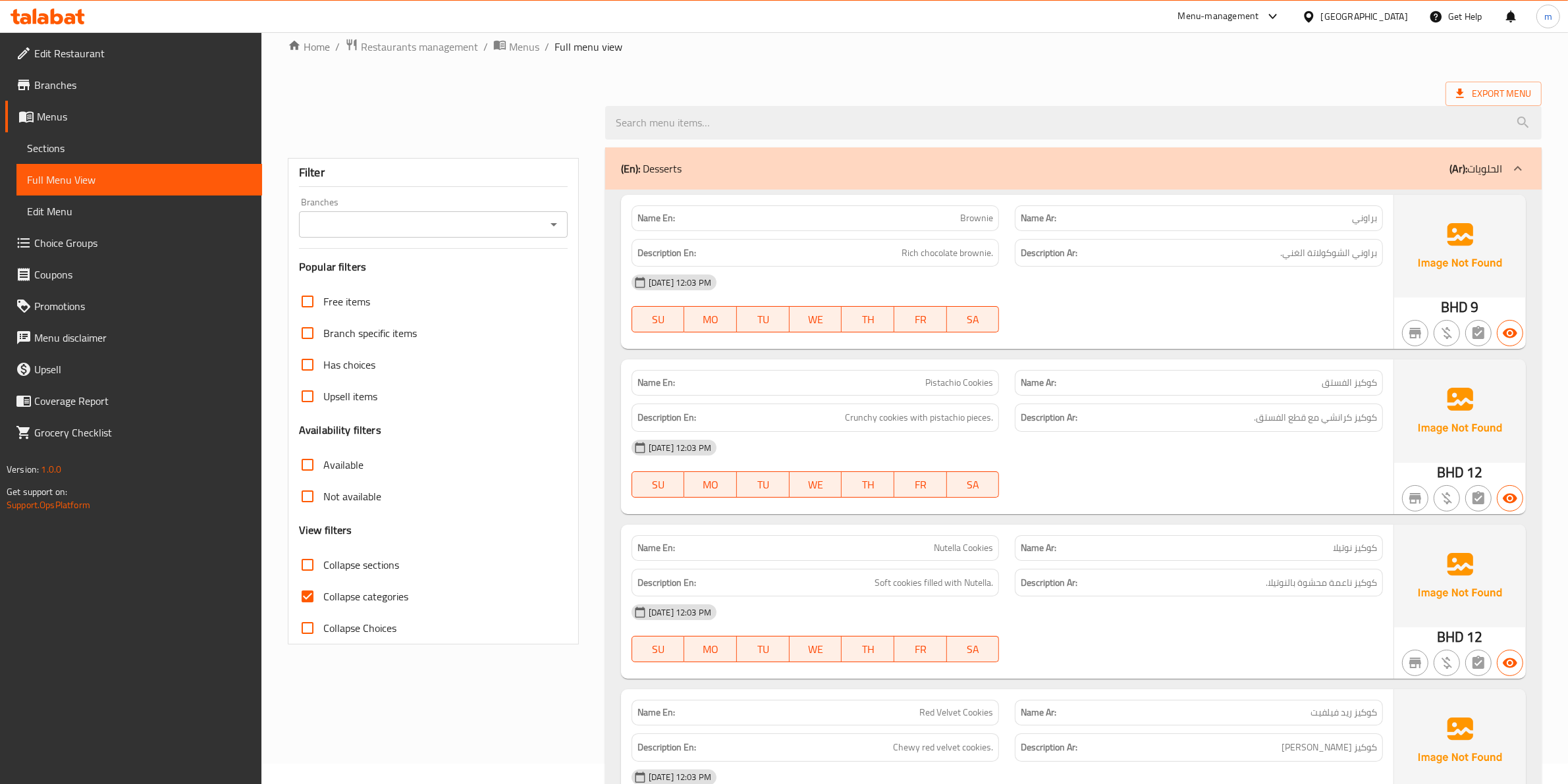
click at [353, 598] on span "Collapse categories" at bounding box center [366, 597] width 85 height 16
click at [323, 598] on input "Collapse categories" at bounding box center [307, 596] width 32 height 32
checkbox input "false"
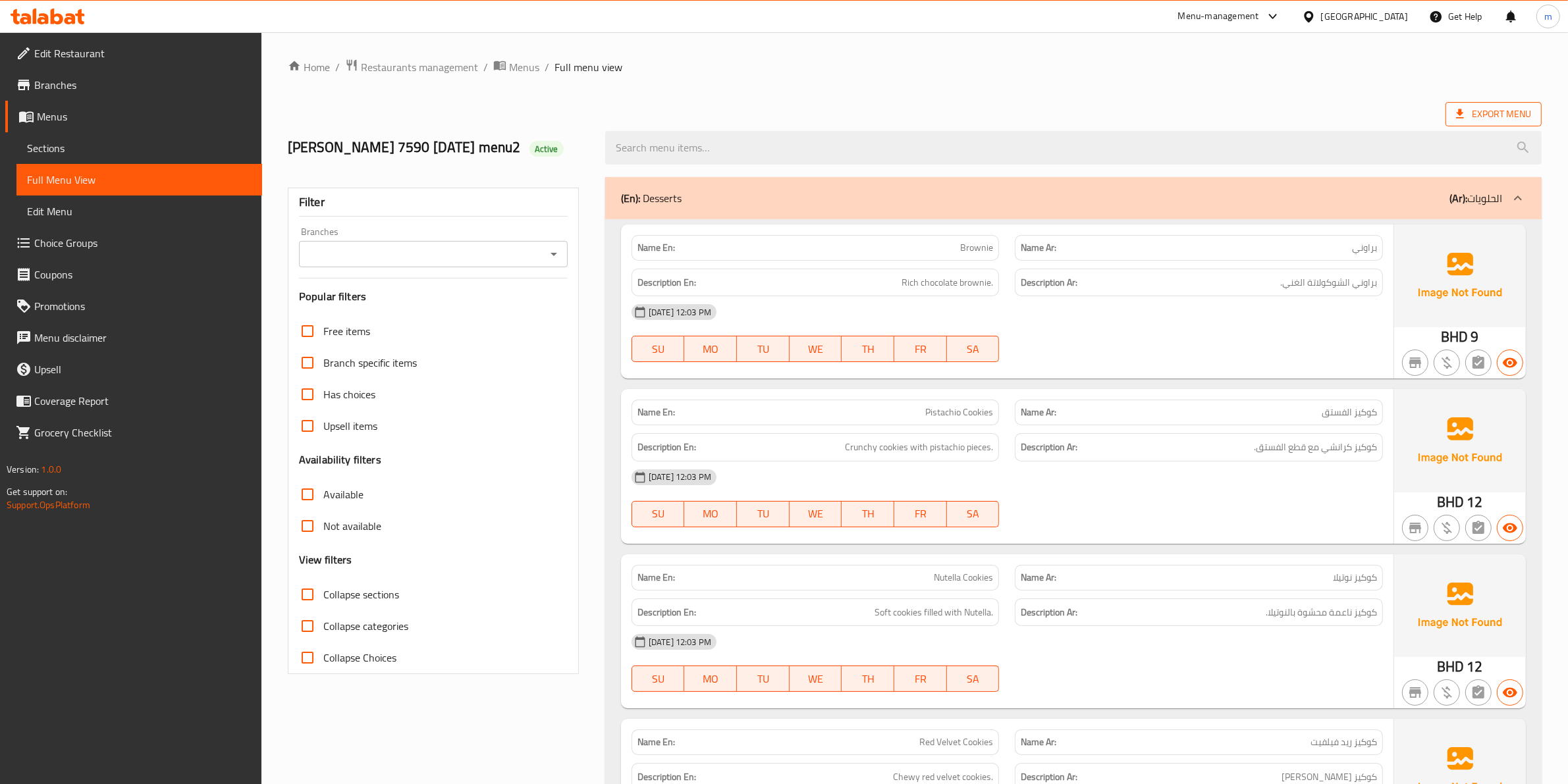
click at [1494, 120] on span "Export Menu" at bounding box center [1494, 114] width 75 height 16
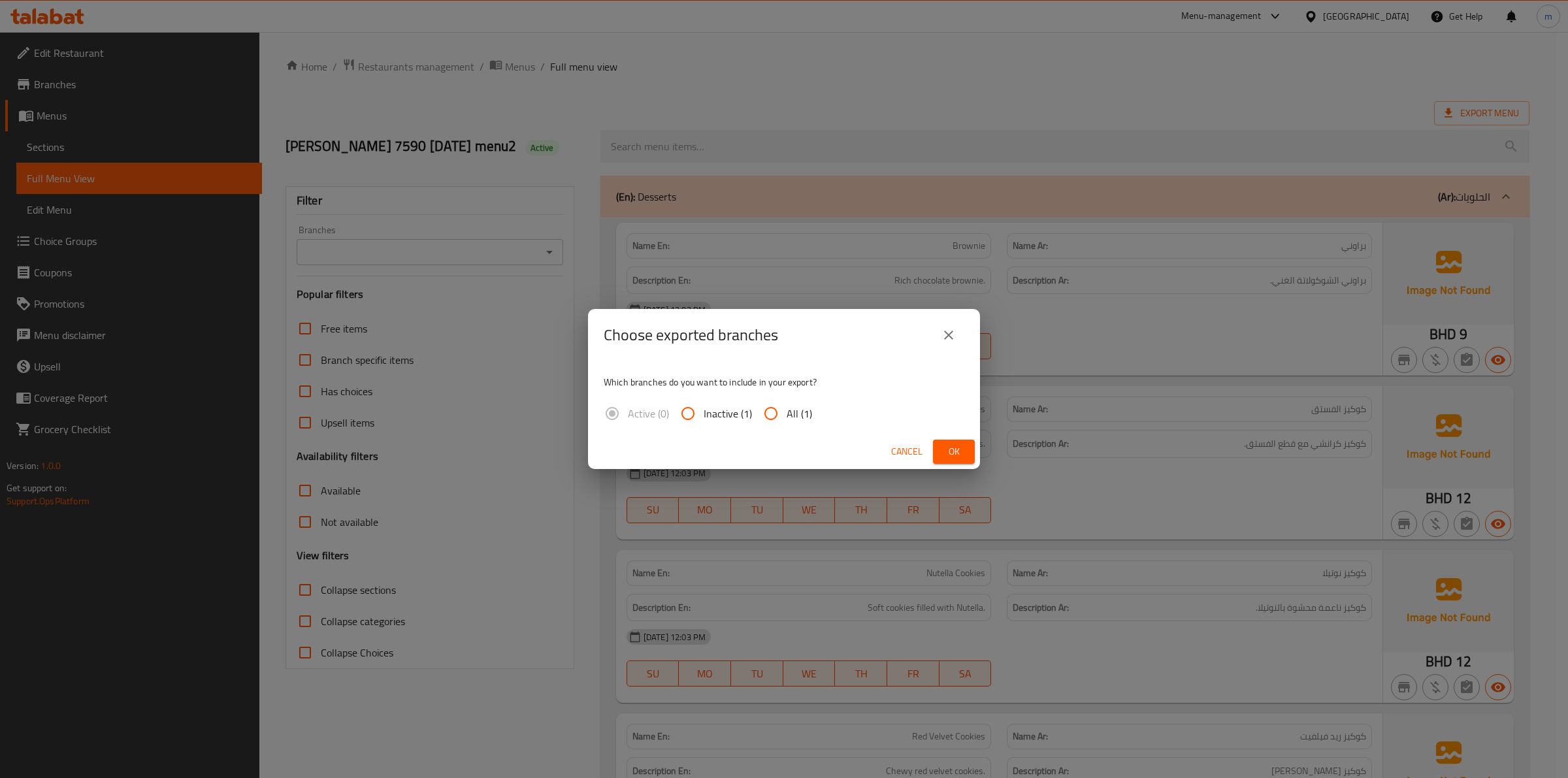
click at [775, 428] on input "All (1)" at bounding box center [771, 413] width 31 height 31
radio input "true"
click at [956, 460] on button "Ok" at bounding box center [954, 452] width 42 height 24
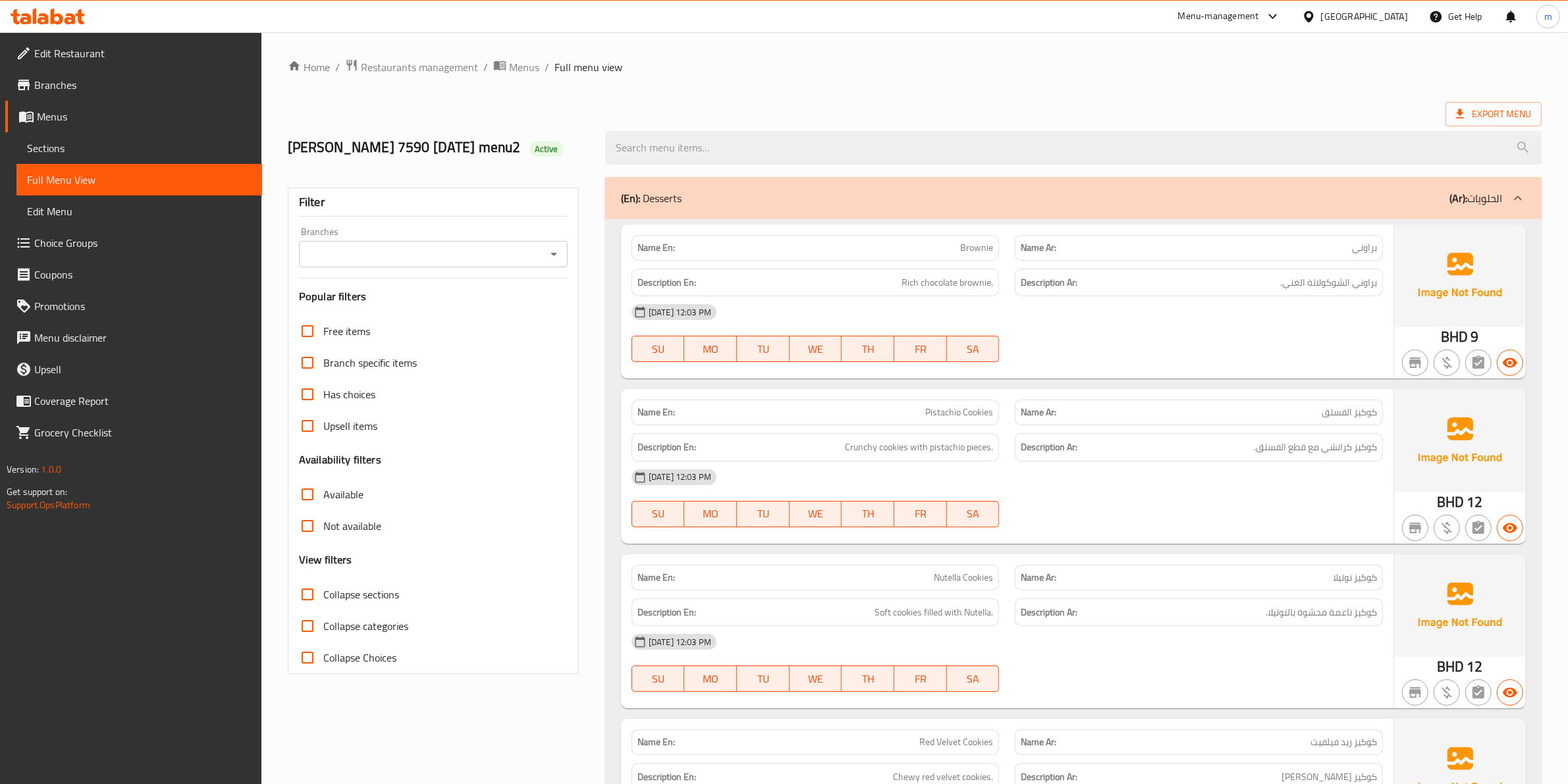
drag, startPoint x: 597, startPoint y: 280, endPoint x: 595, endPoint y: 302, distance: 22.1
click at [67, 117] on span "Menus" at bounding box center [144, 117] width 214 height 16
